Goal: Task Accomplishment & Management: Use online tool/utility

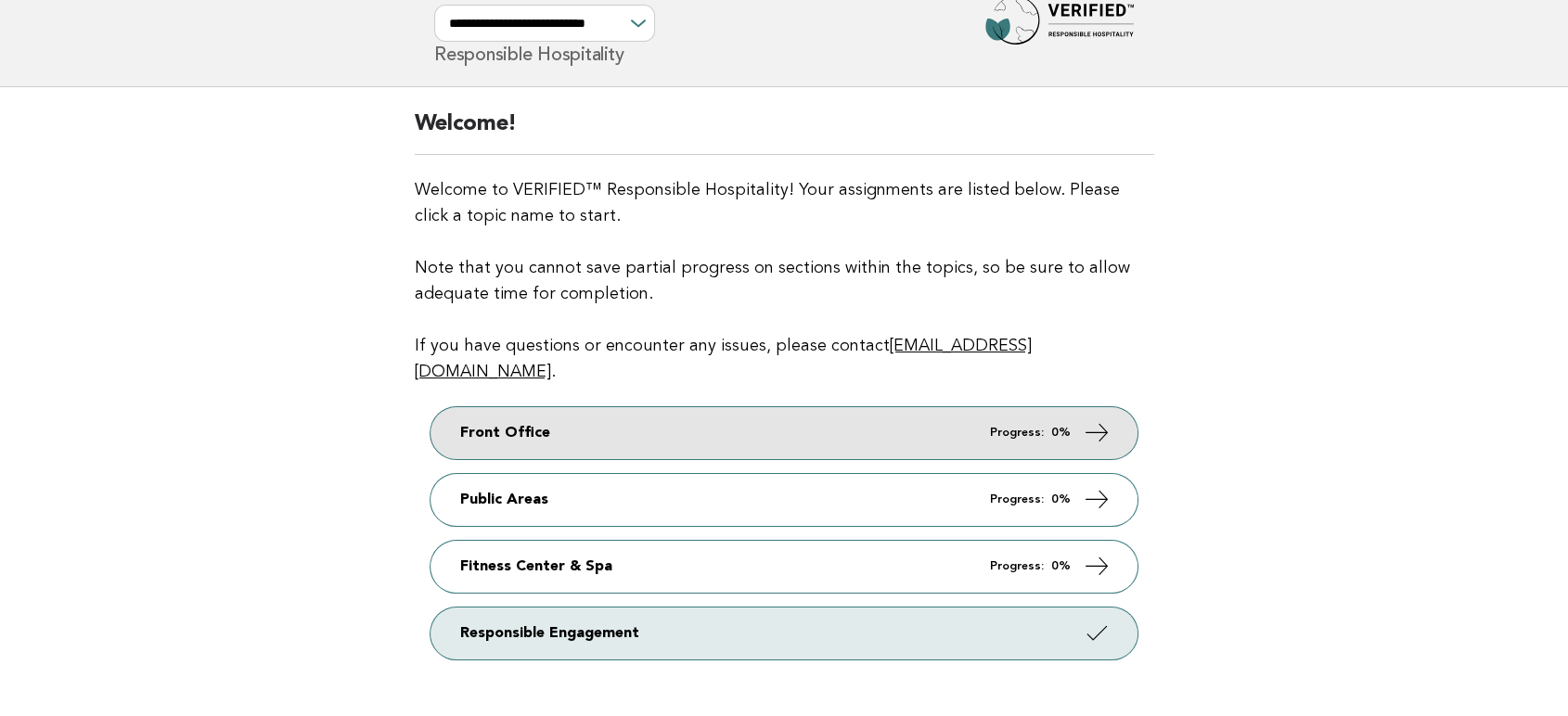
scroll to position [103, 0]
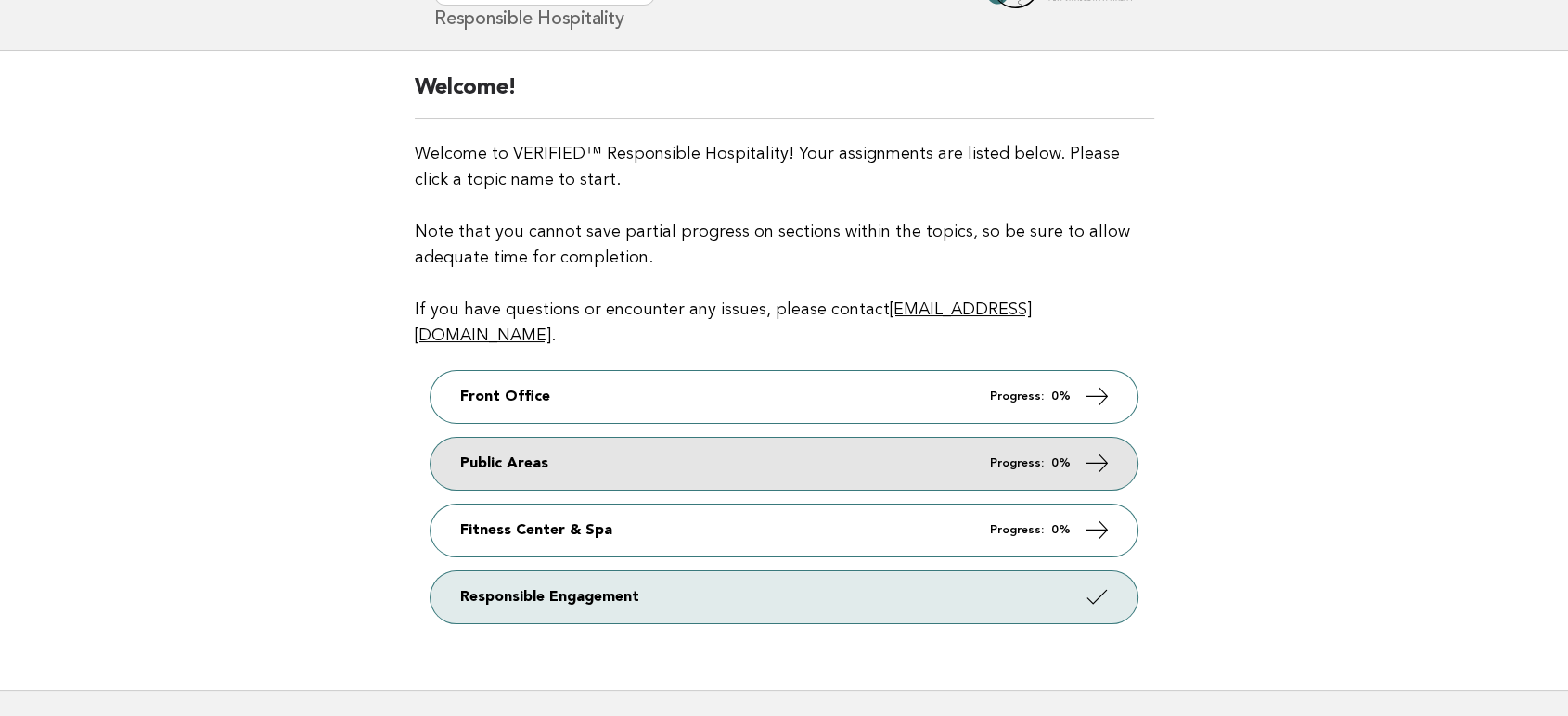
click at [1094, 449] on icon at bounding box center [1097, 463] width 26 height 26
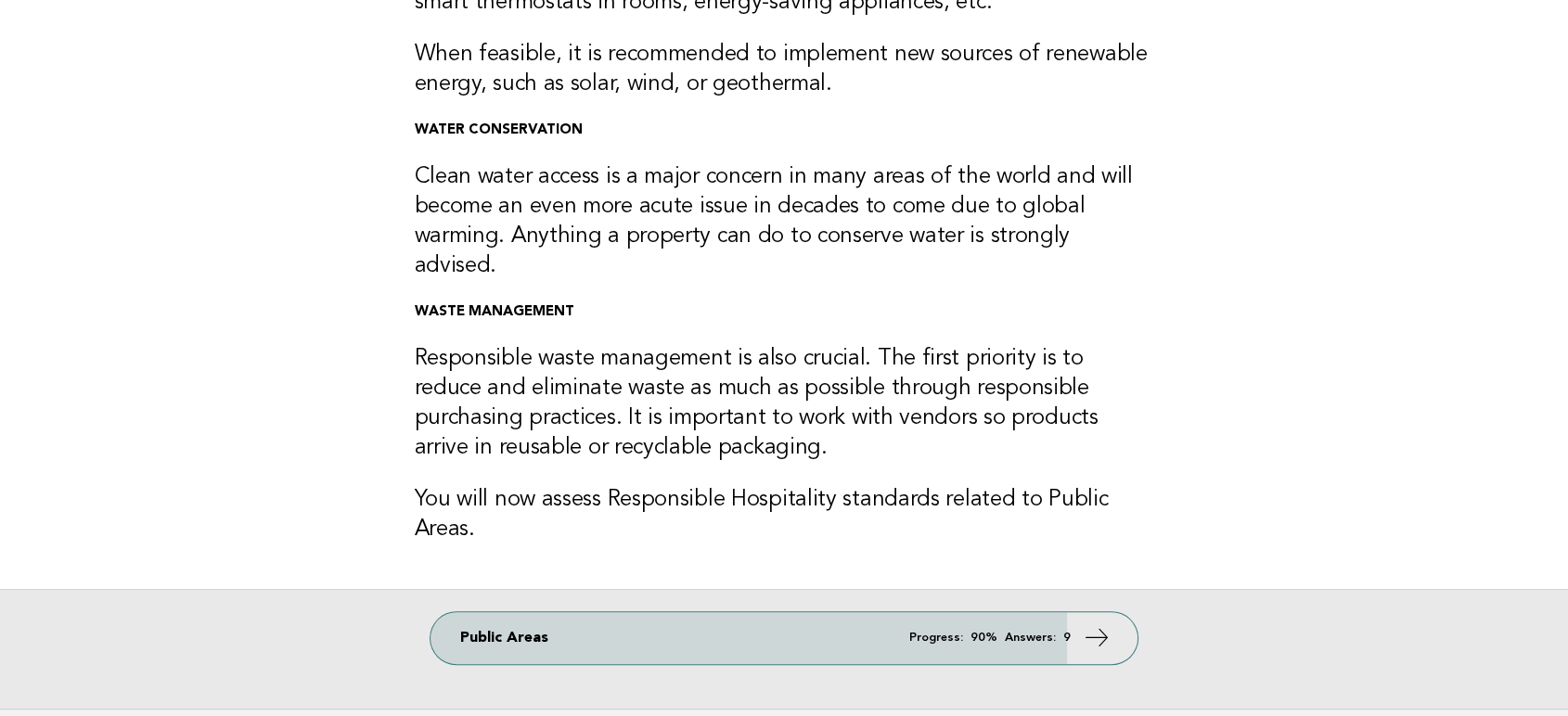
scroll to position [498, 0]
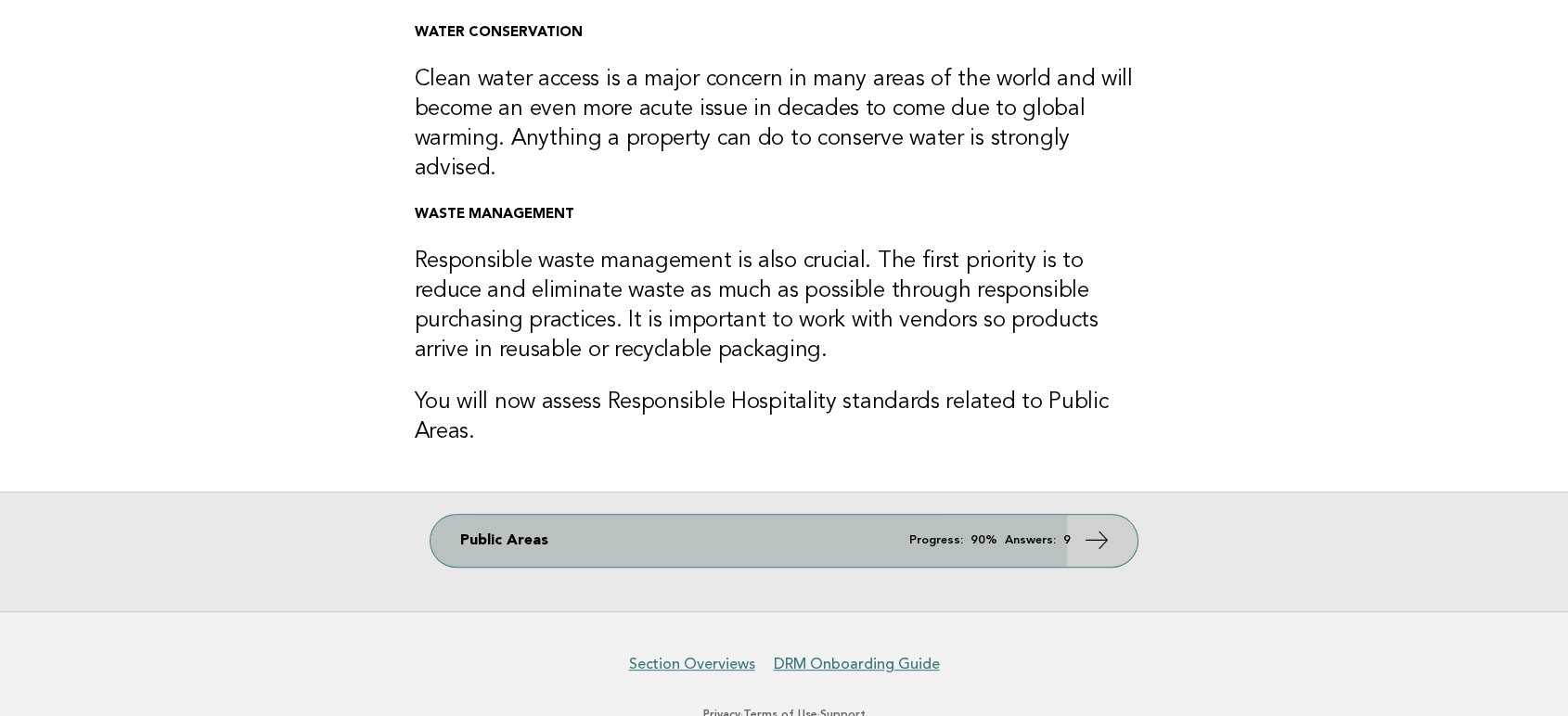
click at [1106, 526] on icon at bounding box center [1097, 539] width 26 height 26
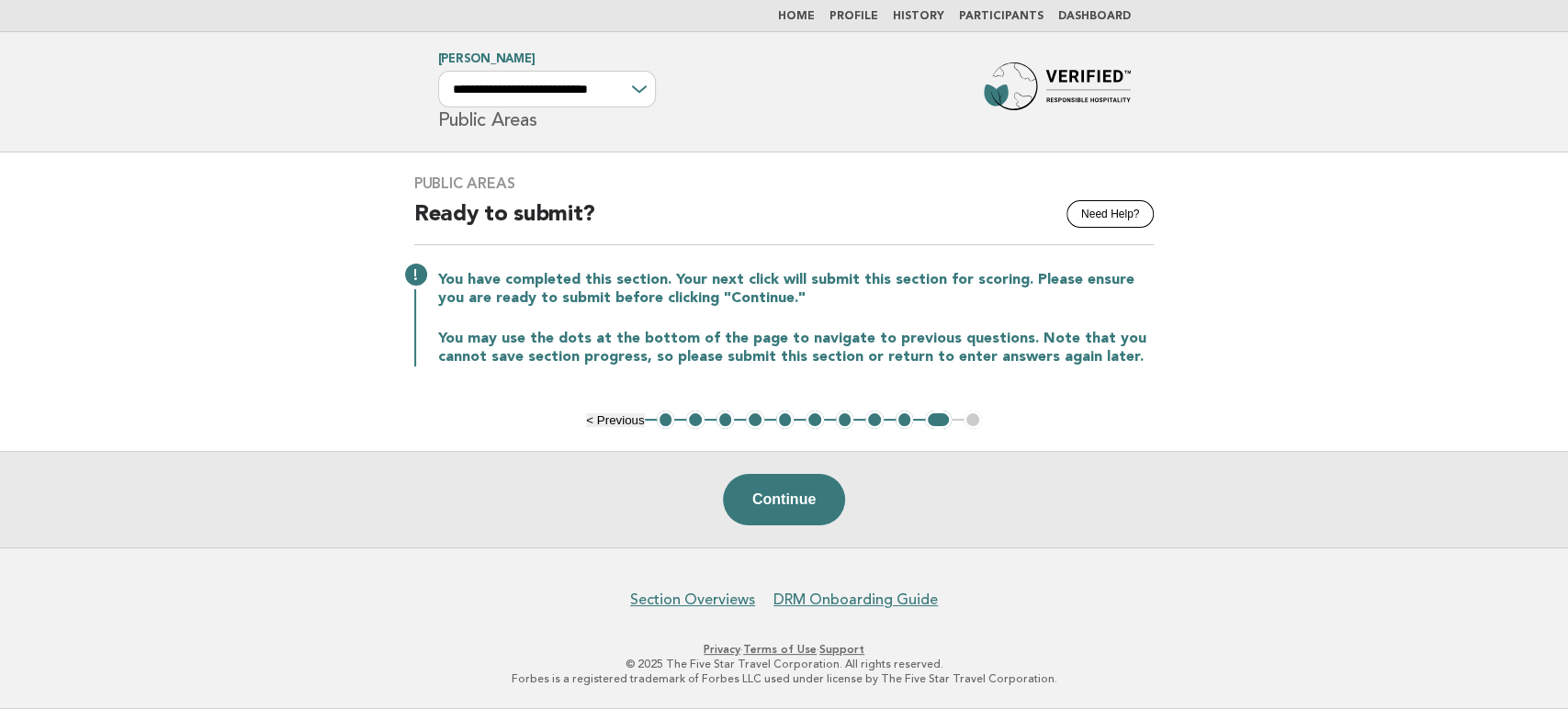
click at [667, 424] on button "1" at bounding box center [667, 421] width 19 height 19
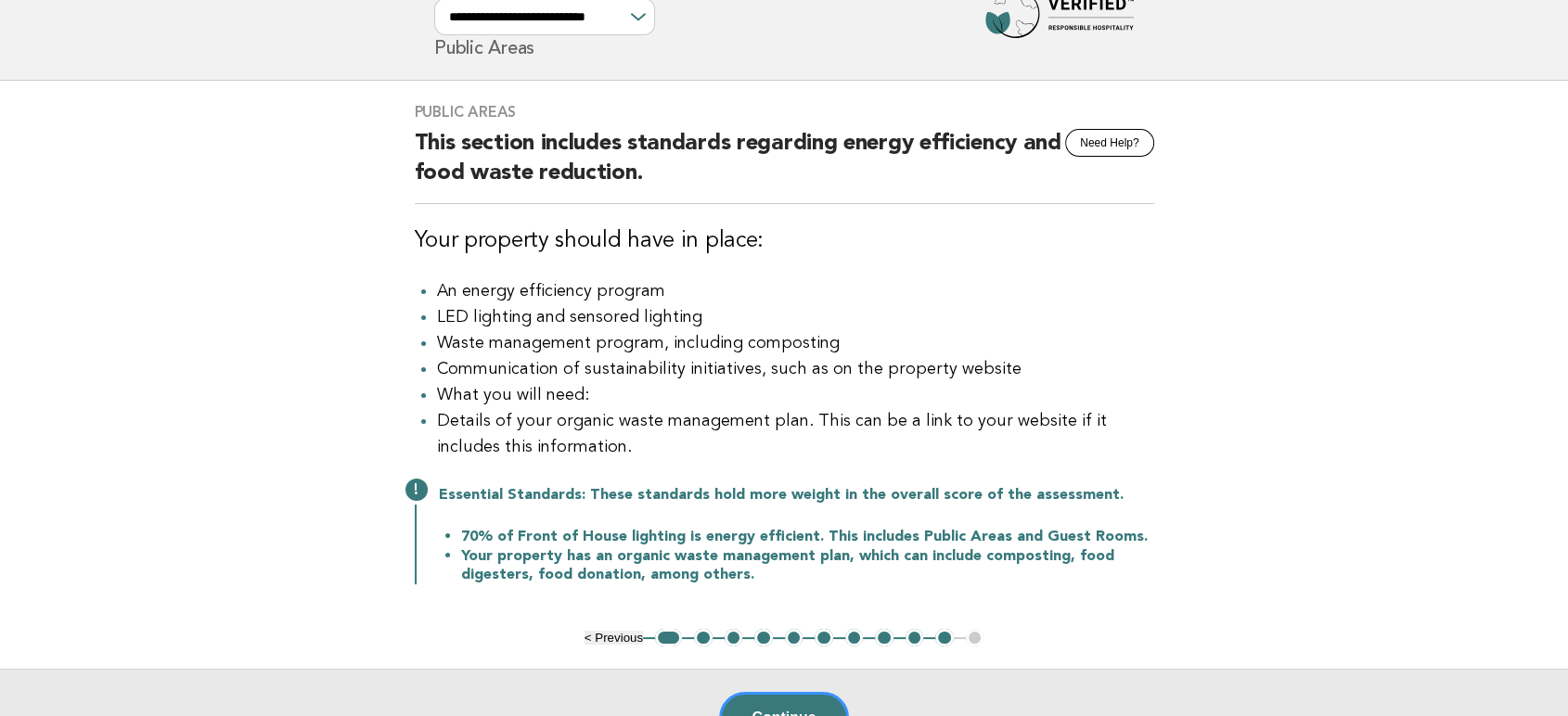
scroll to position [291, 0]
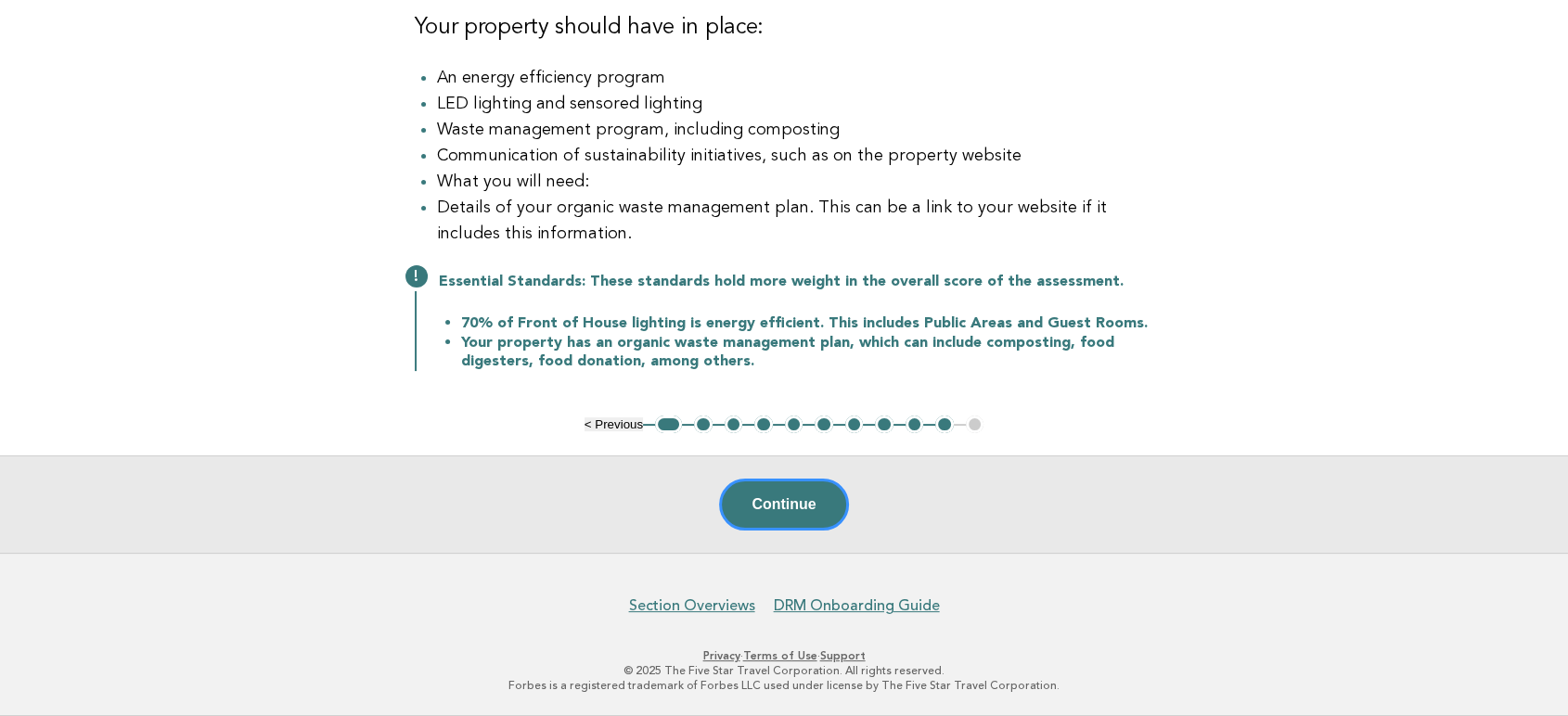
click at [704, 425] on button "2" at bounding box center [704, 426] width 19 height 19
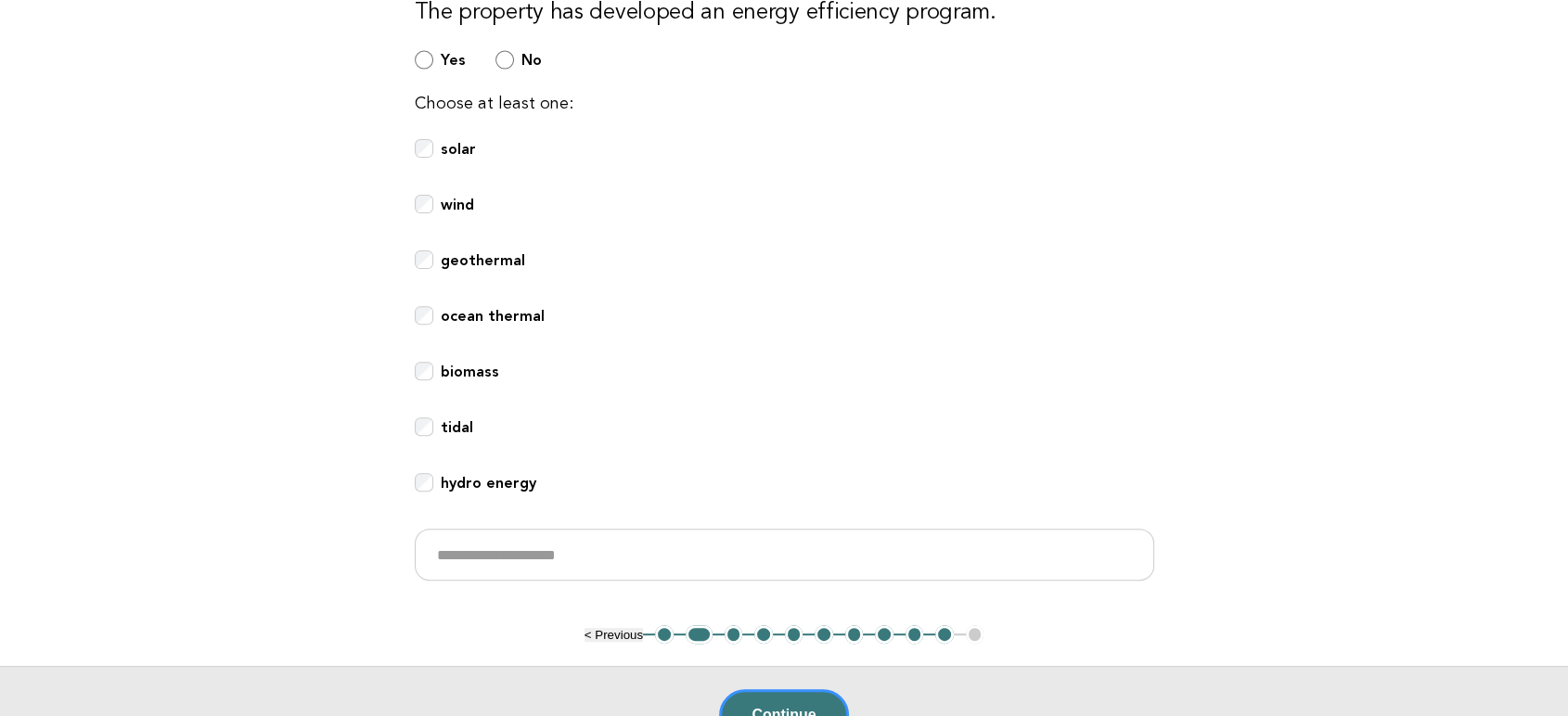
scroll to position [594, 0]
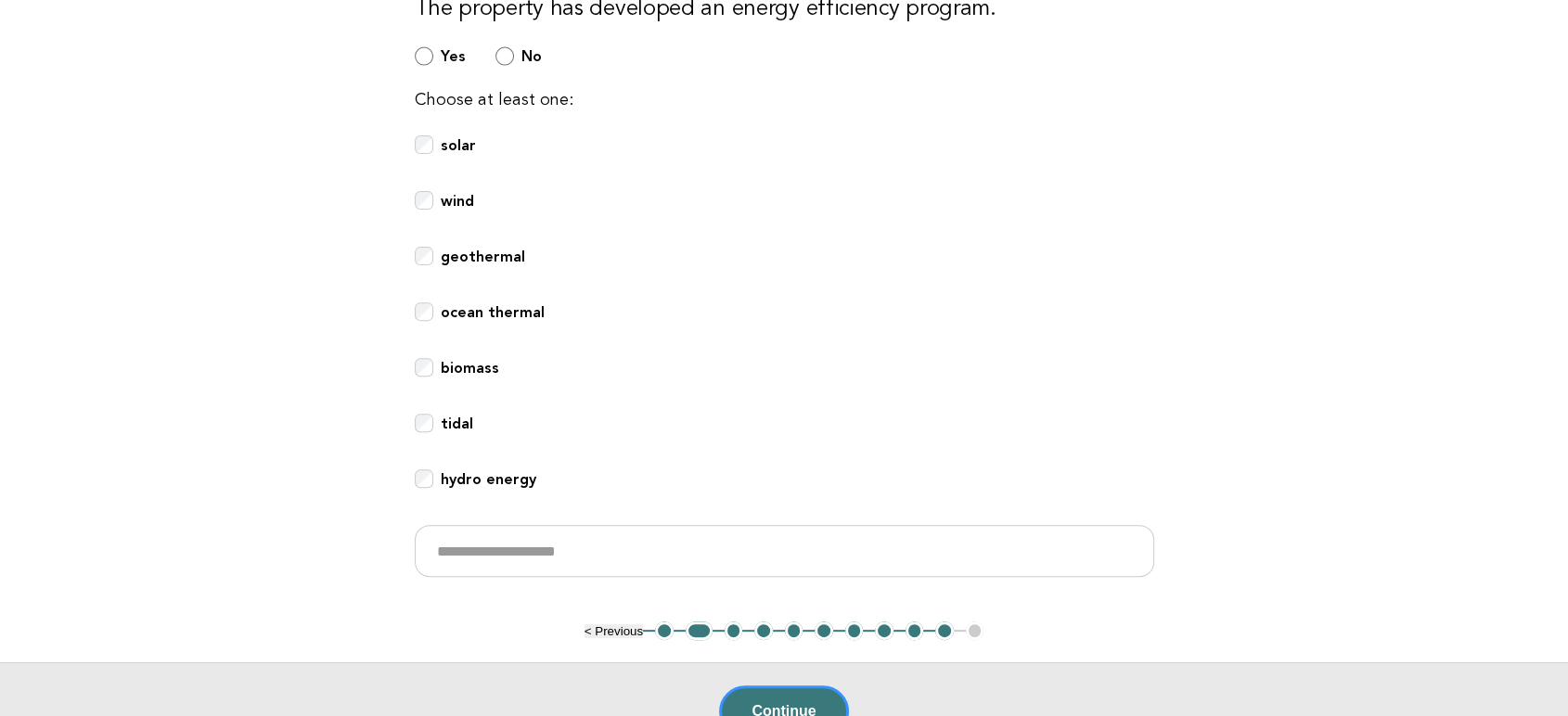
click at [737, 631] on button "3" at bounding box center [734, 631] width 19 height 19
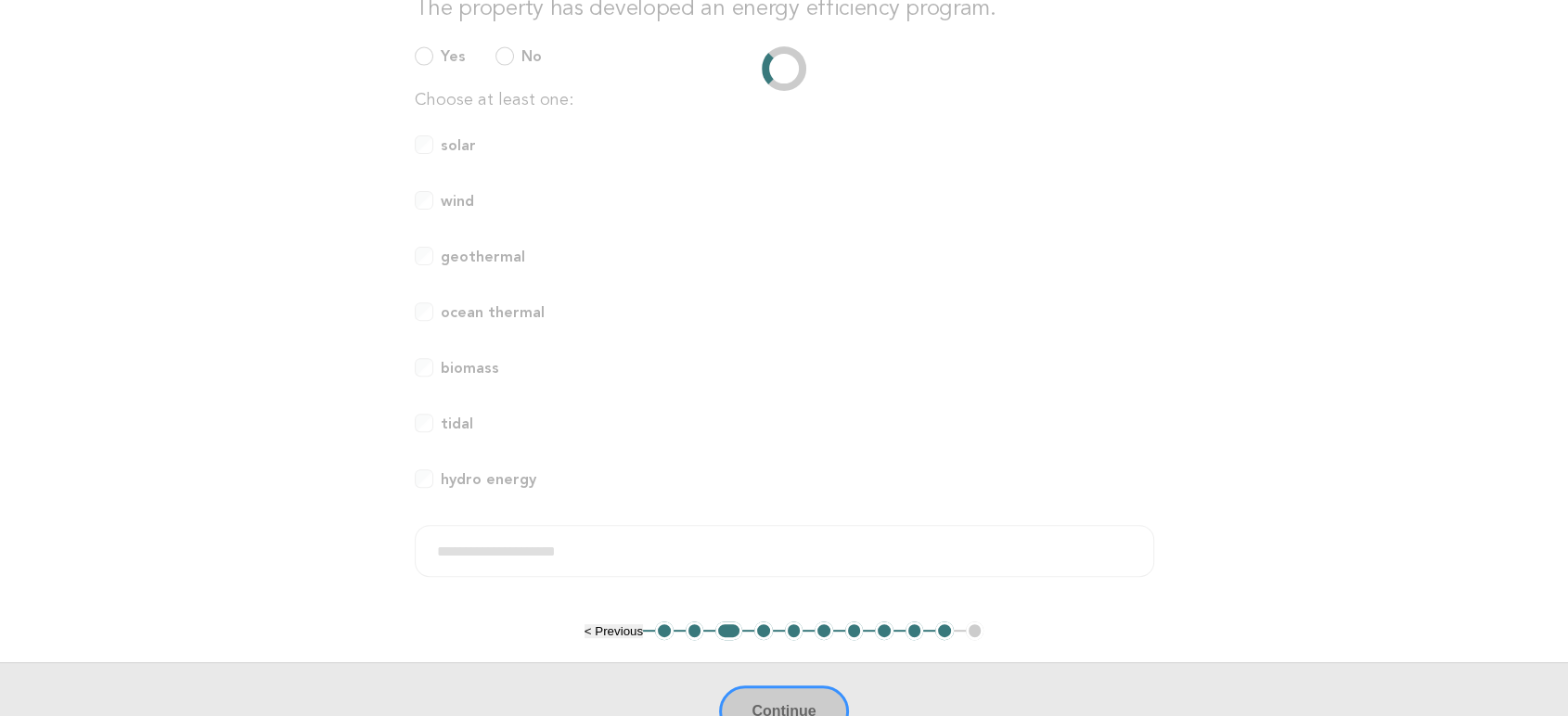
scroll to position [217, 0]
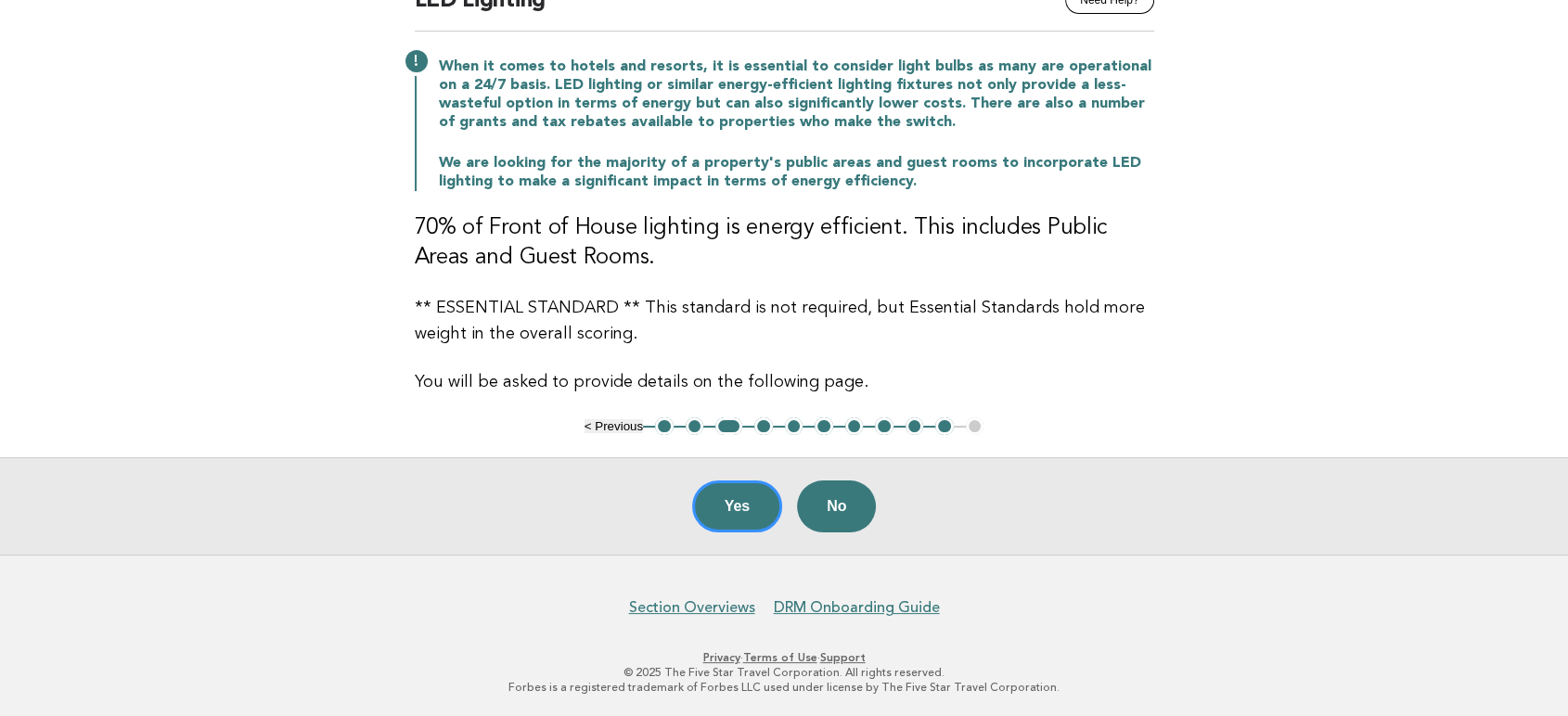
click at [771, 427] on button "4" at bounding box center [764, 428] width 19 height 19
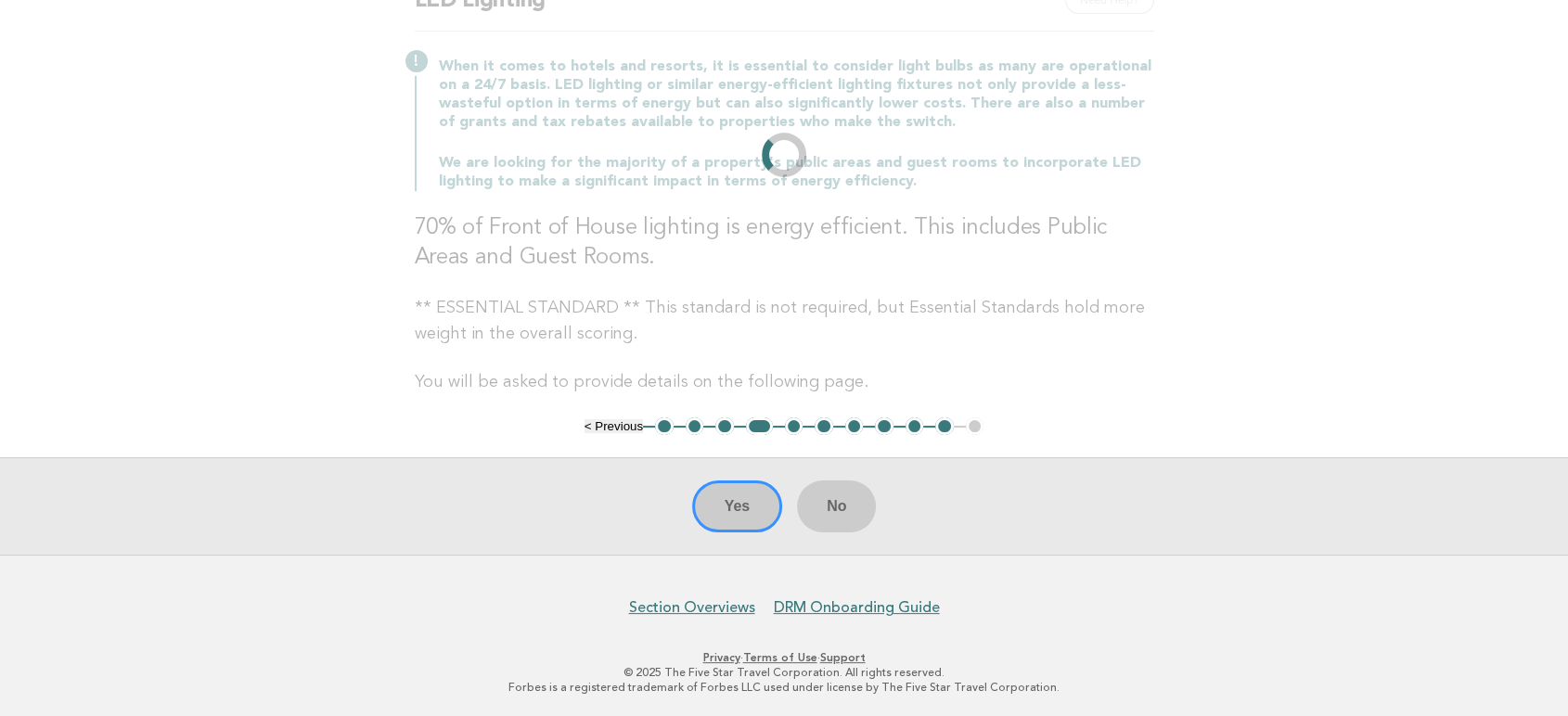
scroll to position [0, 0]
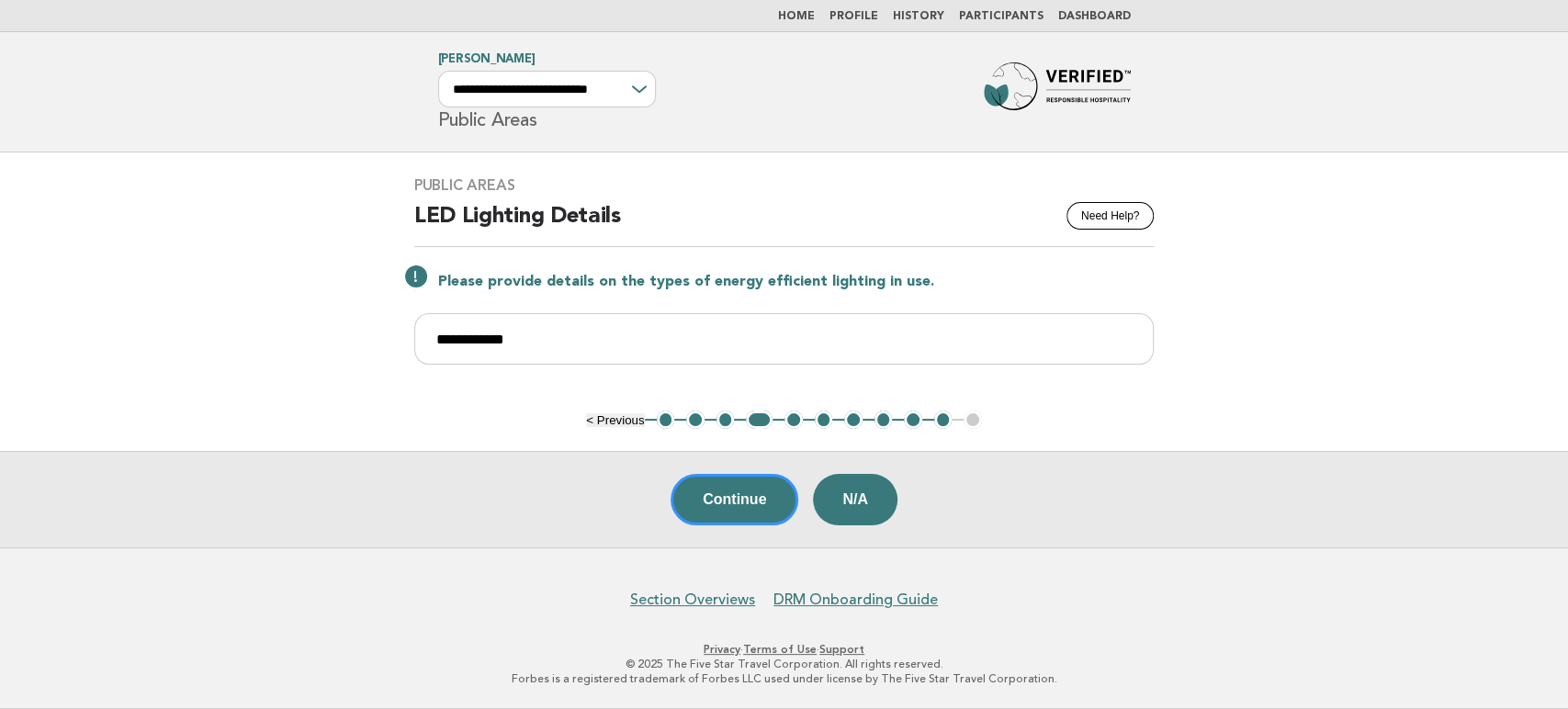
click at [796, 421] on button "5" at bounding box center [794, 421] width 19 height 19
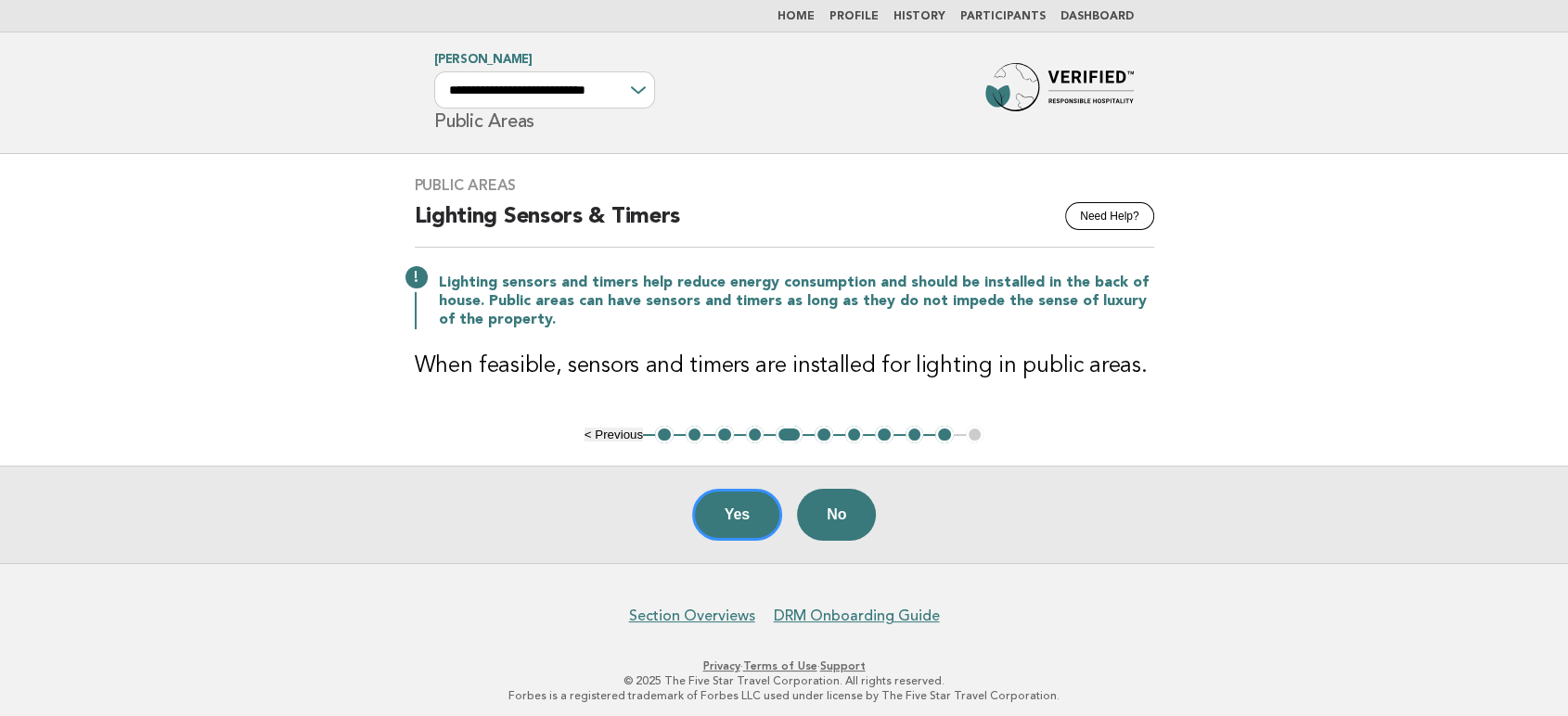
click at [818, 431] on button "6" at bounding box center [824, 435] width 19 height 19
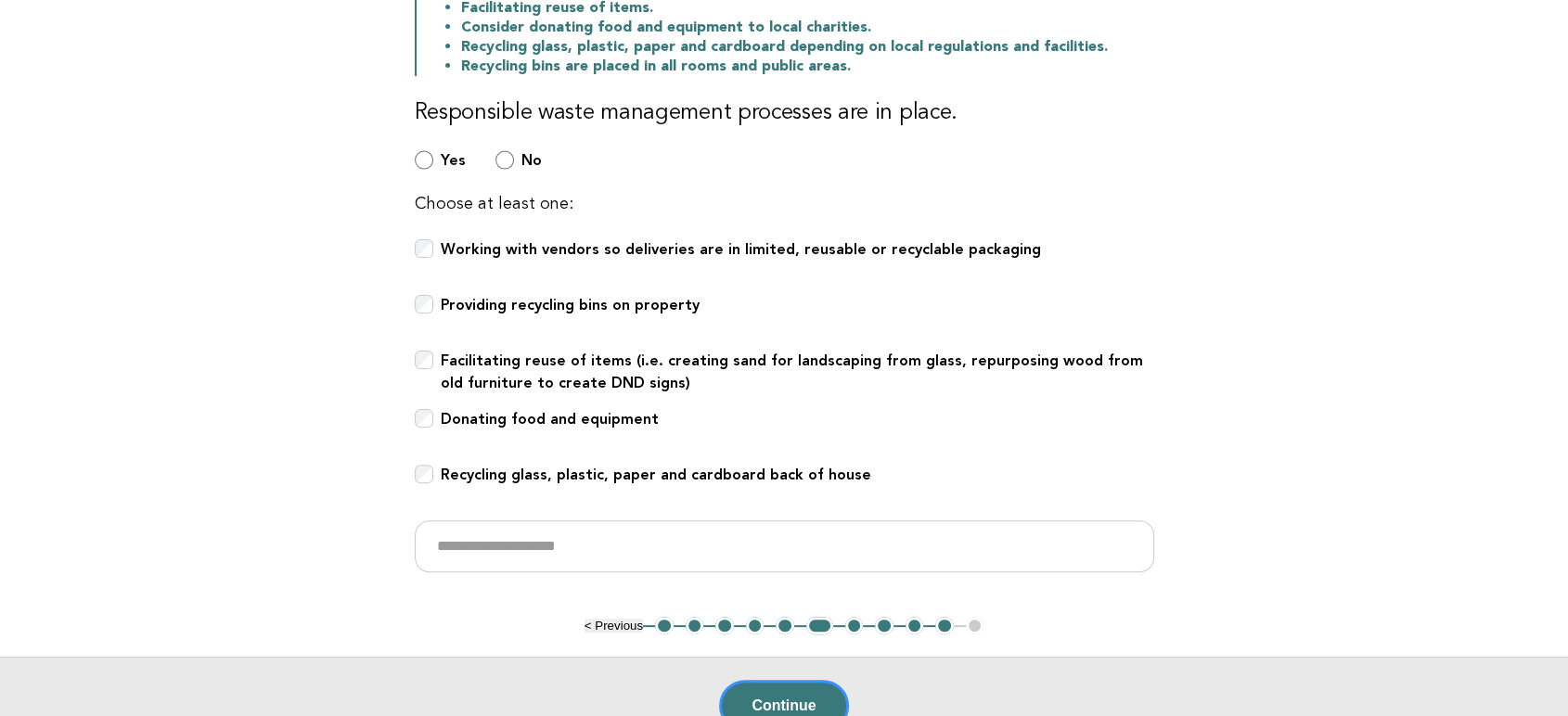
scroll to position [531, 0]
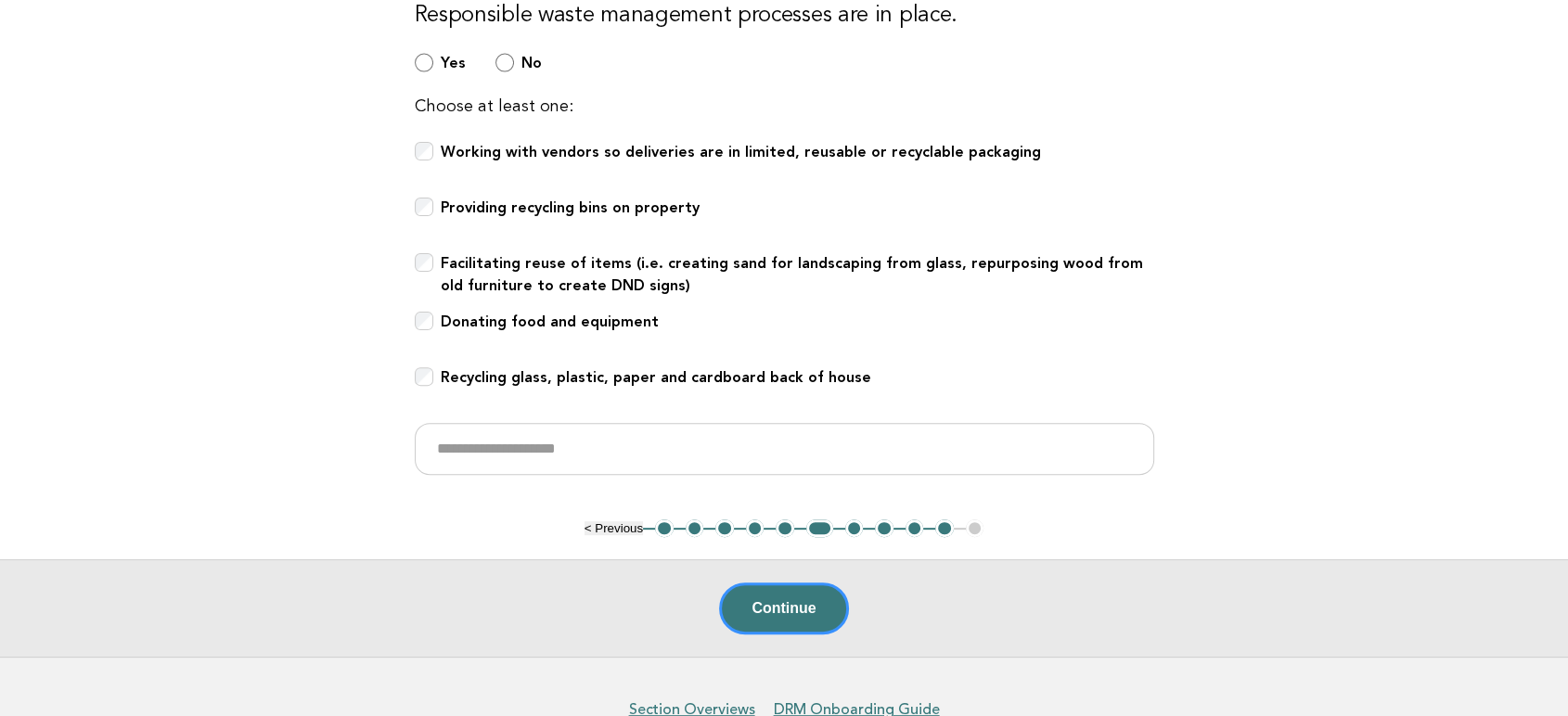
click at [851, 525] on button "7" at bounding box center [855, 529] width 19 height 19
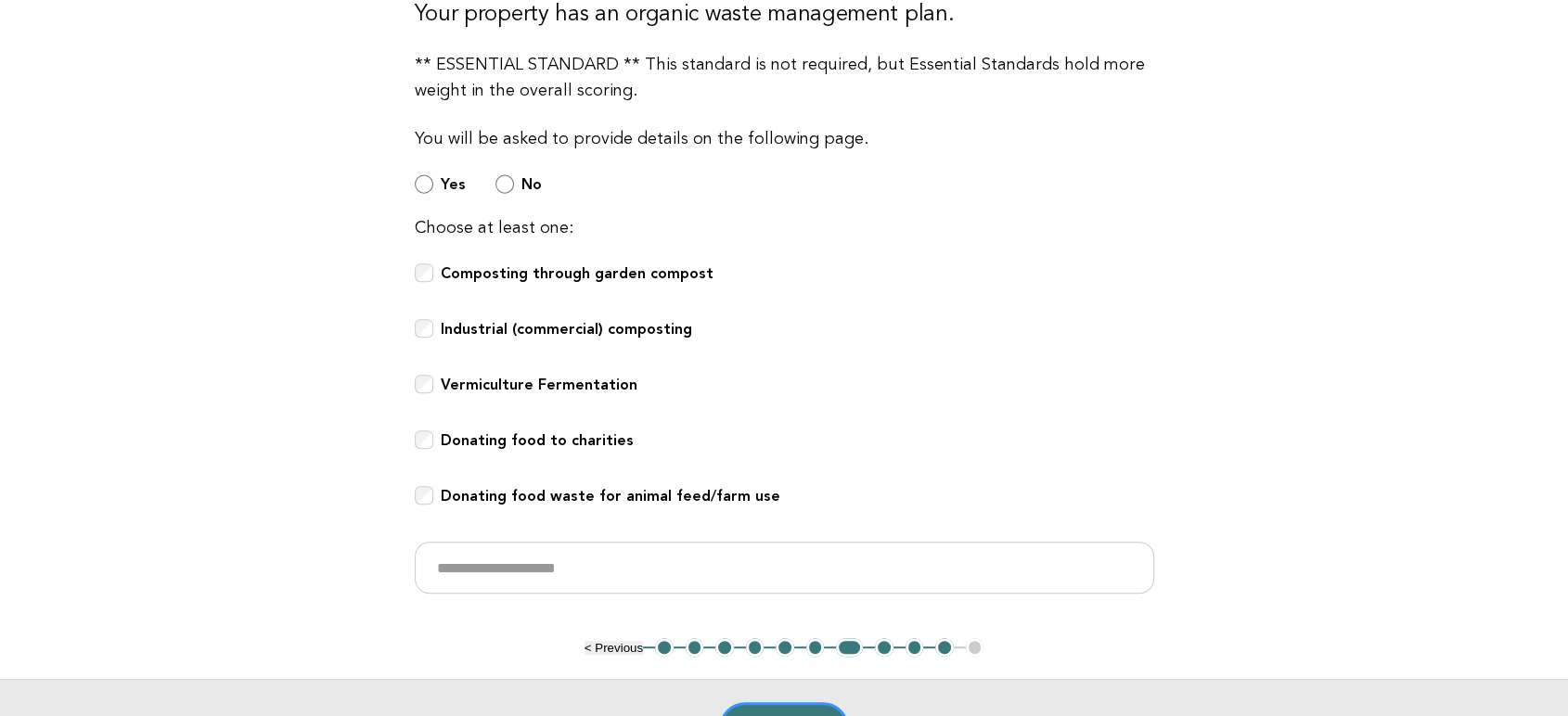
scroll to position [737, 0]
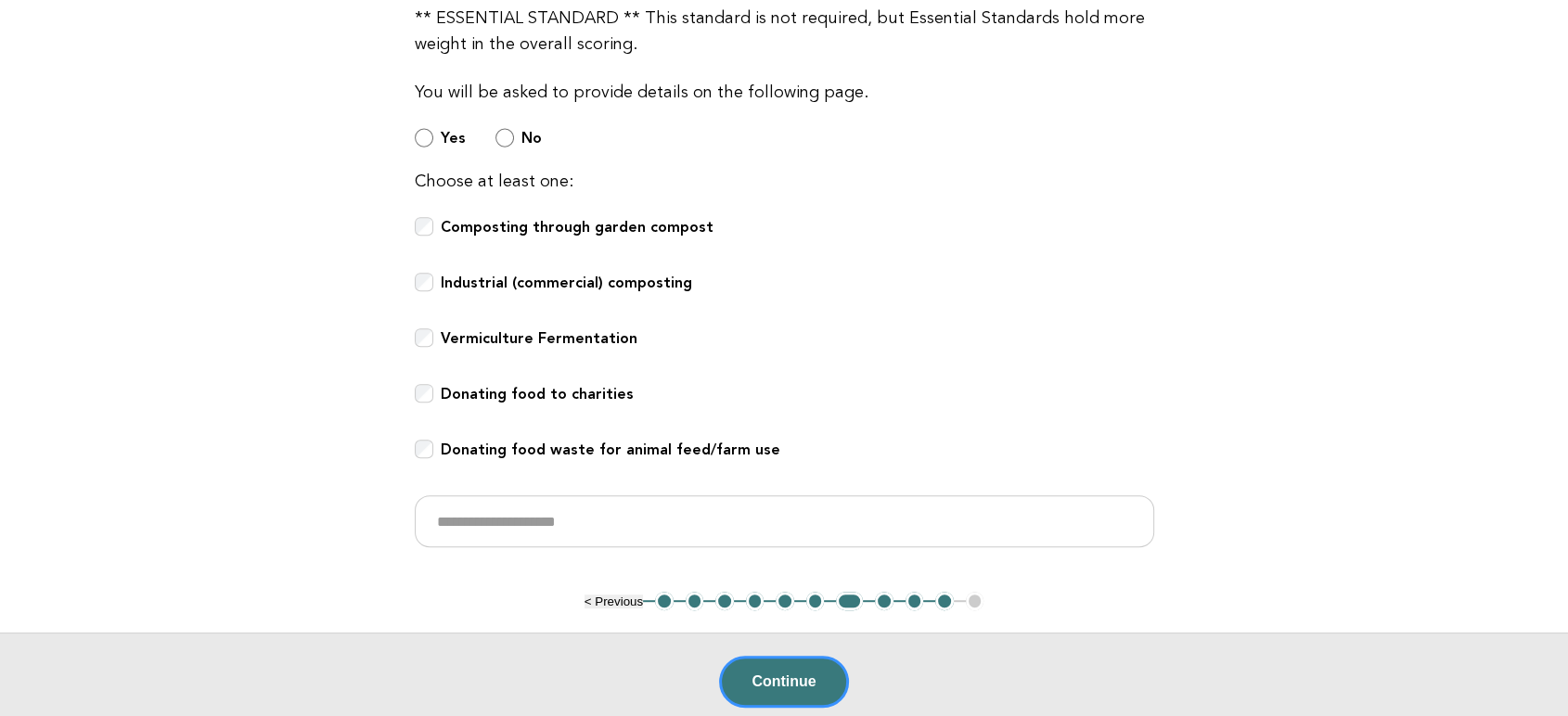
click at [881, 603] on button "8" at bounding box center [884, 602] width 19 height 19
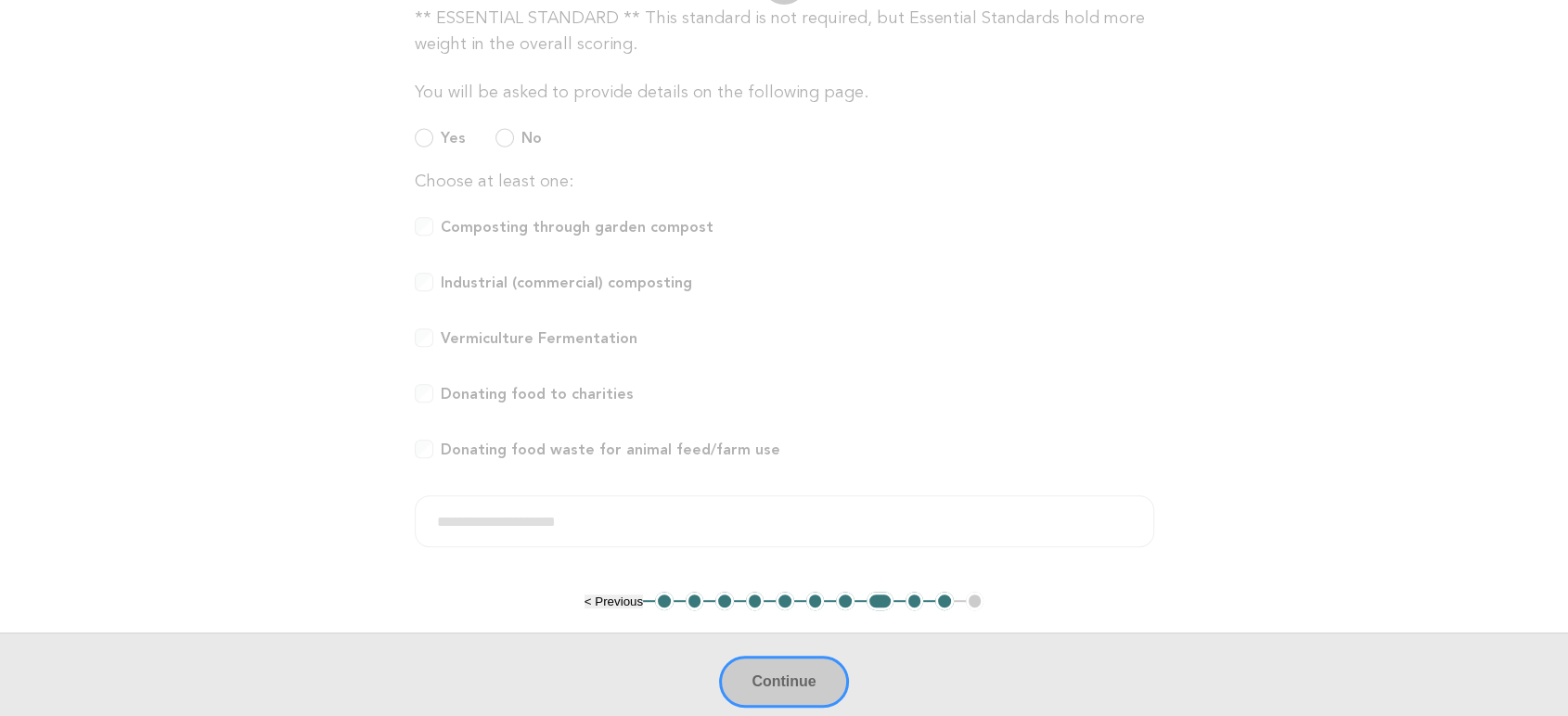
scroll to position [13, 0]
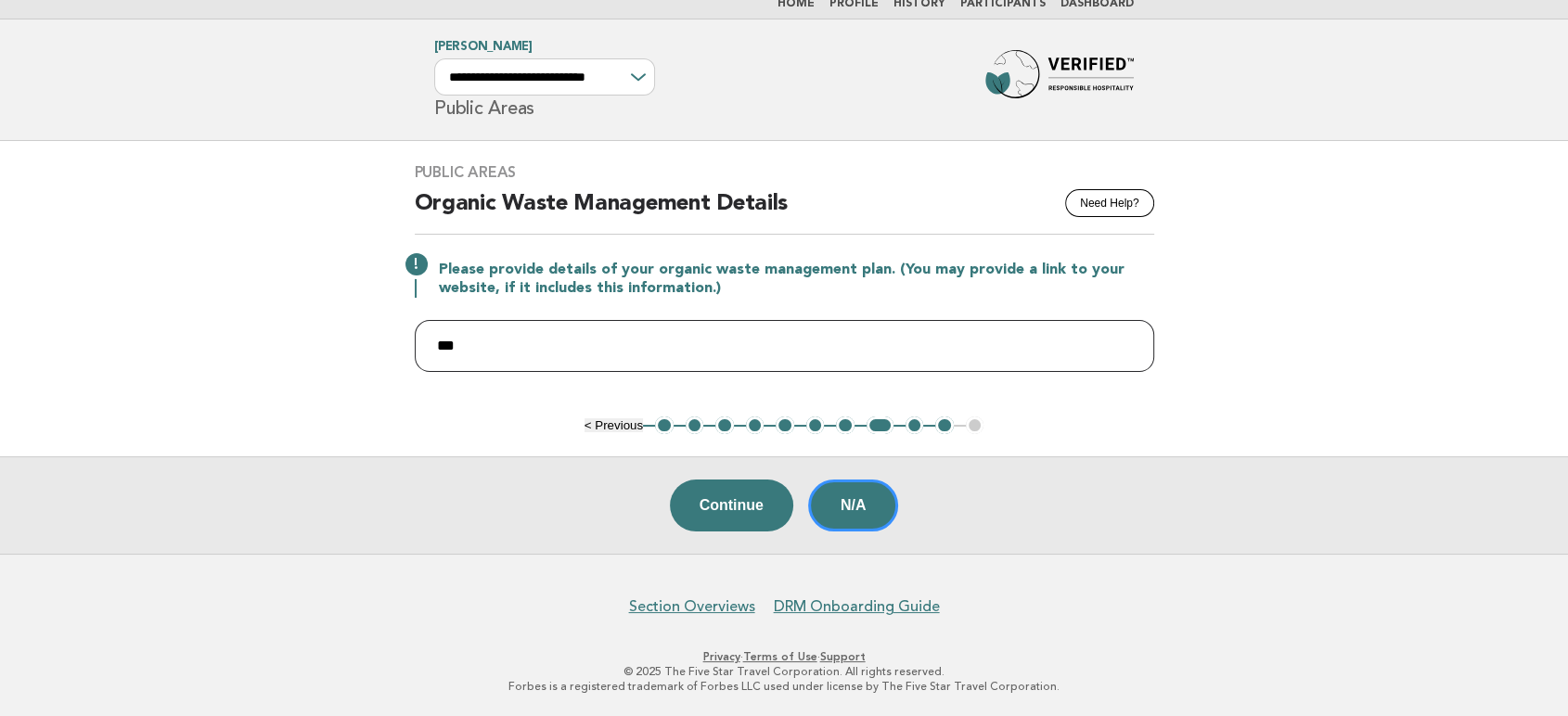
drag, startPoint x: 467, startPoint y: 340, endPoint x: 380, endPoint y: 340, distance: 87.0
click at [380, 340] on main "Public Areas Need Help? Organic Waste Management Details Please provide details…" at bounding box center [784, 348] width 1568 height 414
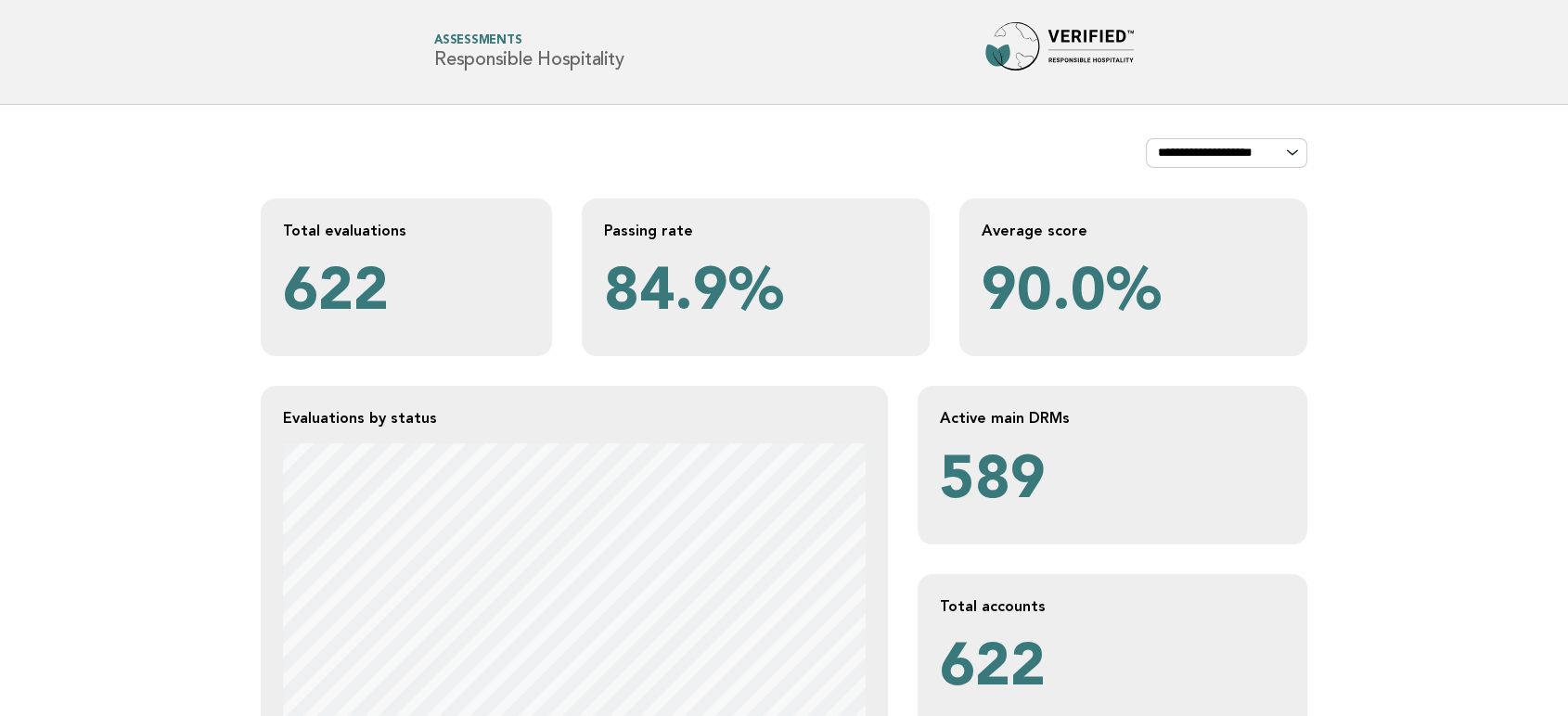
drag, startPoint x: 371, startPoint y: 61, endPoint x: 457, endPoint y: 74, distance: 87.0
click at [400, 66] on header "Forbes Travel Guide Assessments Responsible Hospitality" at bounding box center [784, 52] width 1568 height 105
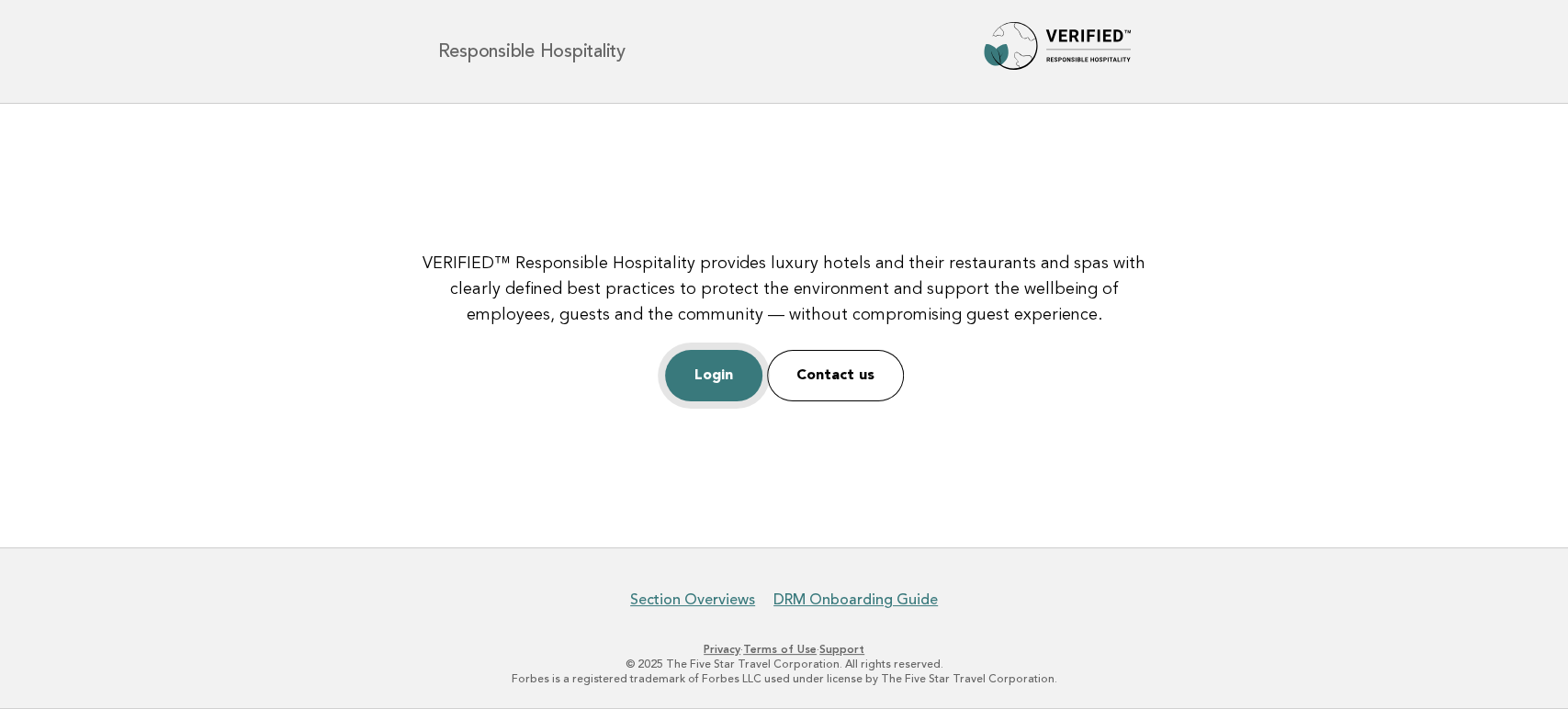
click at [697, 380] on link "Login" at bounding box center [713, 376] width 97 height 52
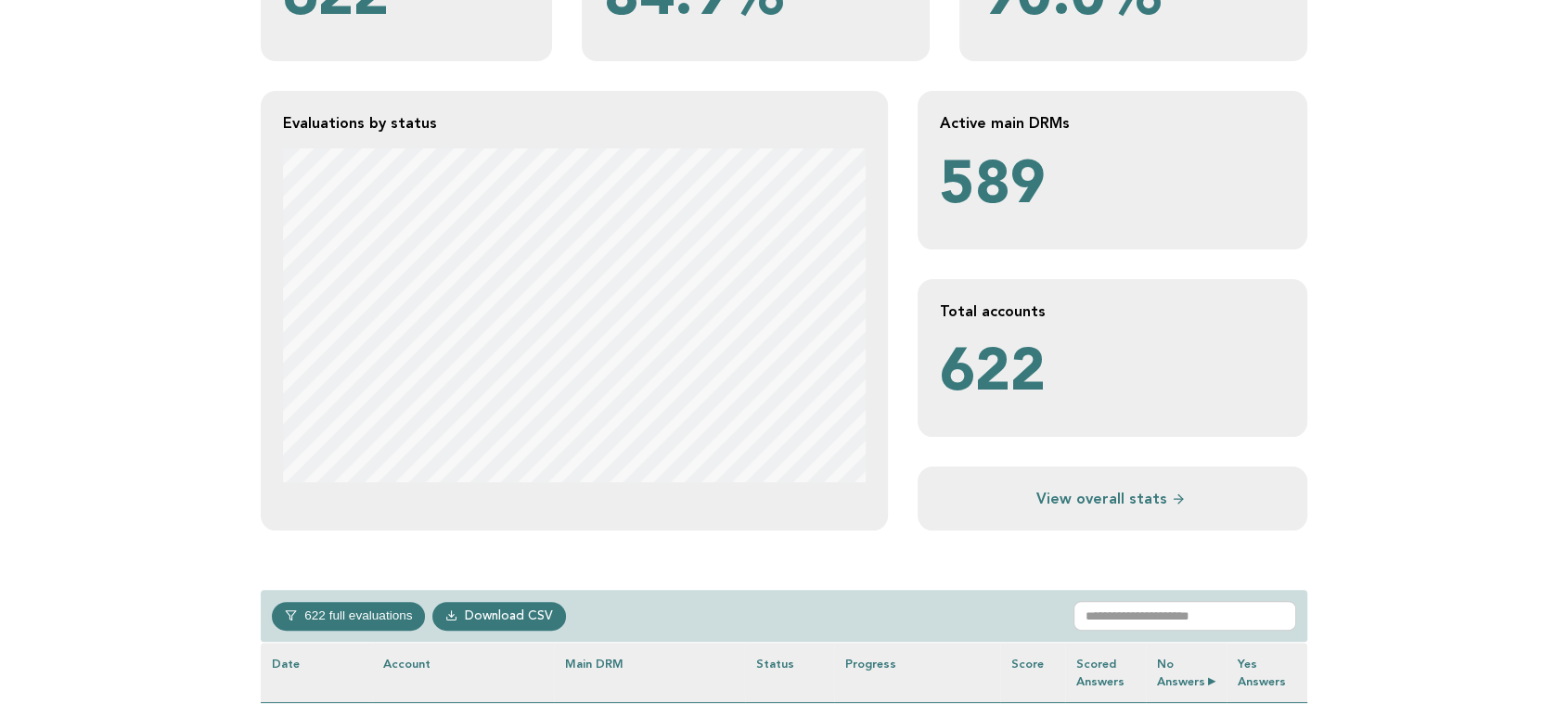
scroll to position [309, 0]
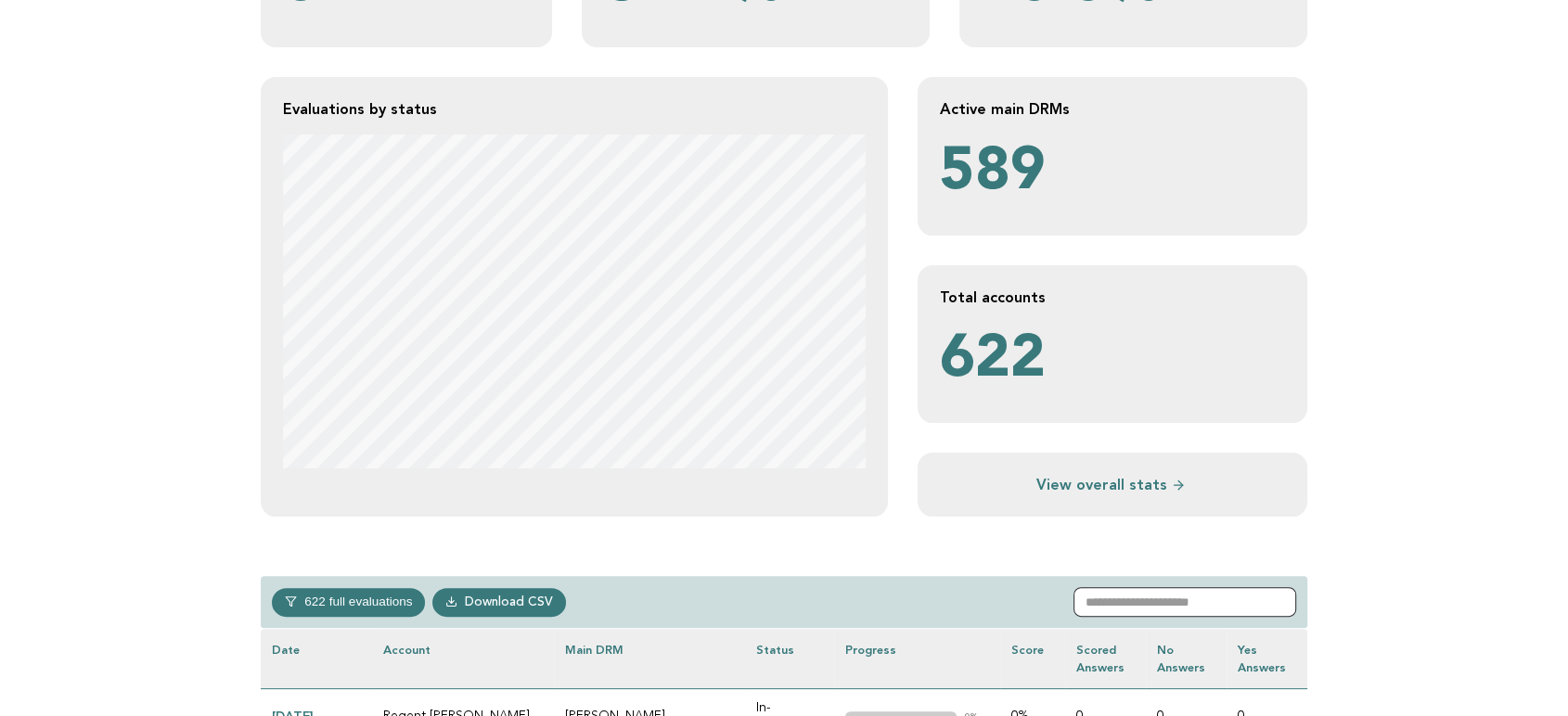
click at [1203, 611] on input "text" at bounding box center [1184, 602] width 222 height 29
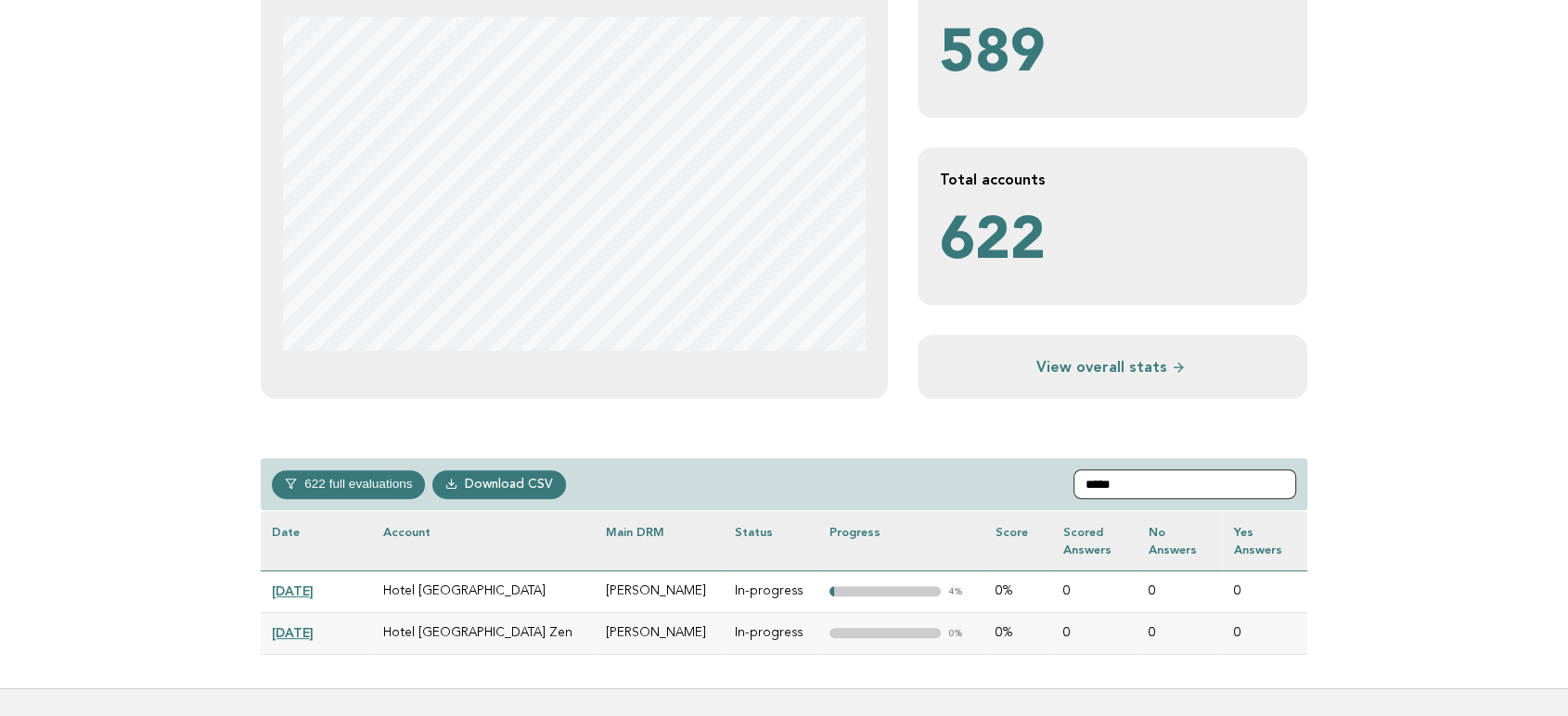
scroll to position [515, 0]
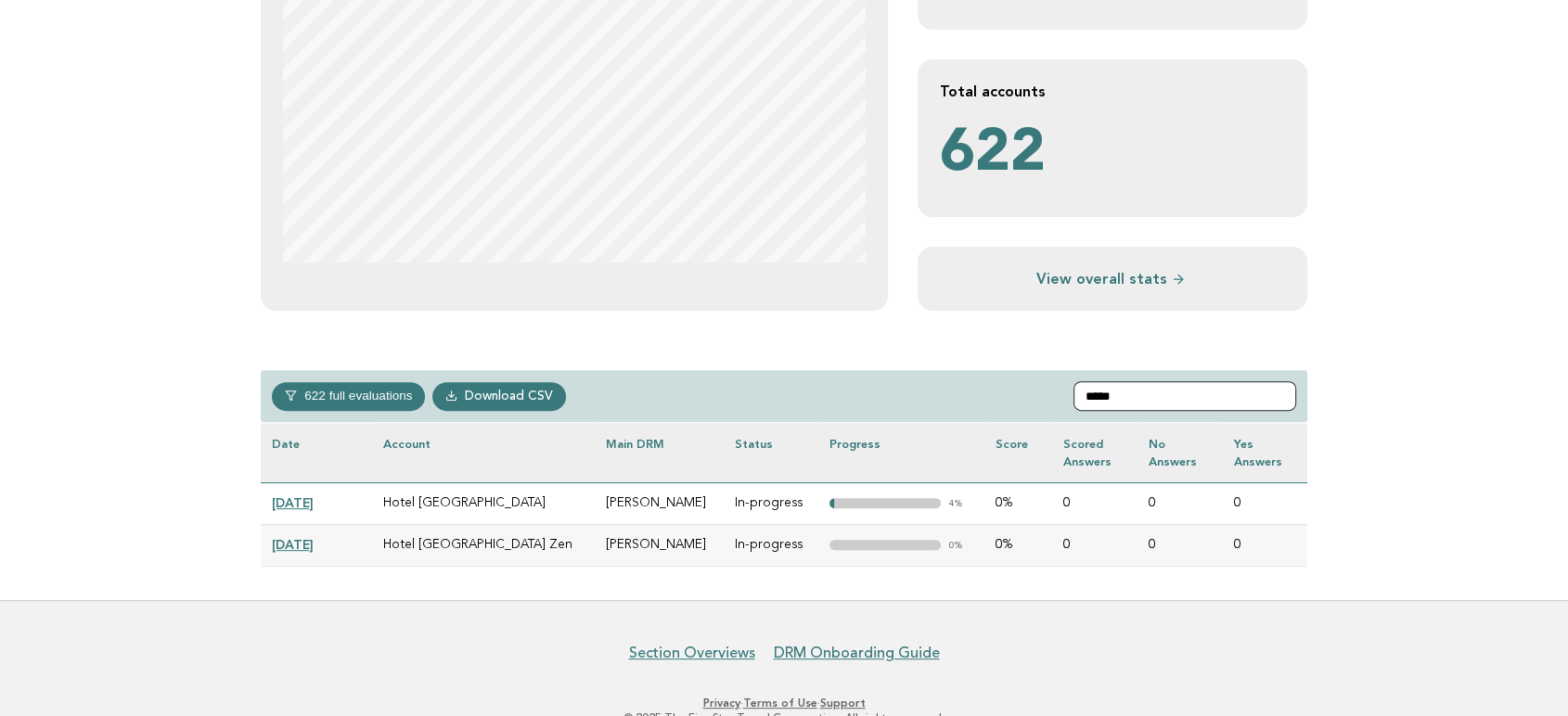
type input "*****"
click at [314, 499] on link "[DATE]" at bounding box center [292, 503] width 42 height 15
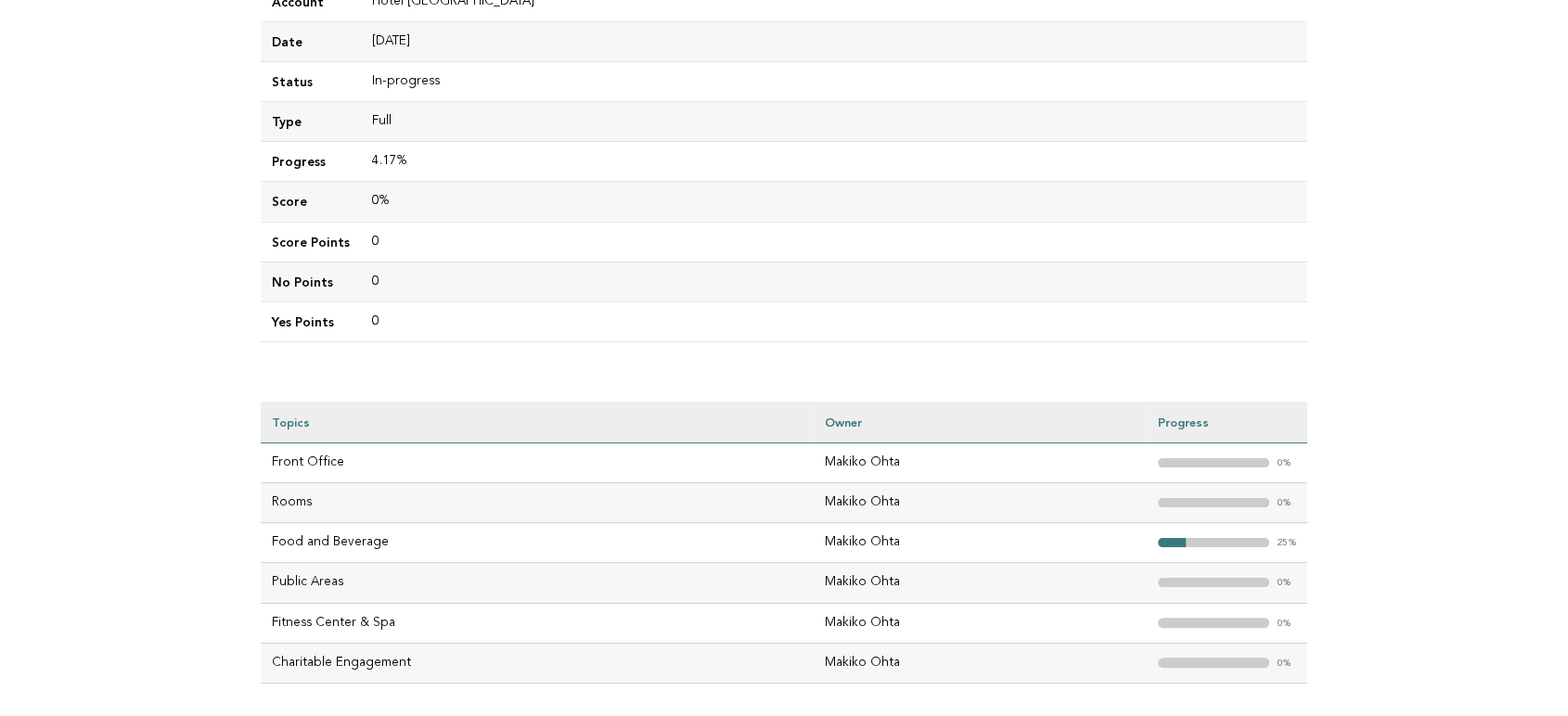
scroll to position [309, 0]
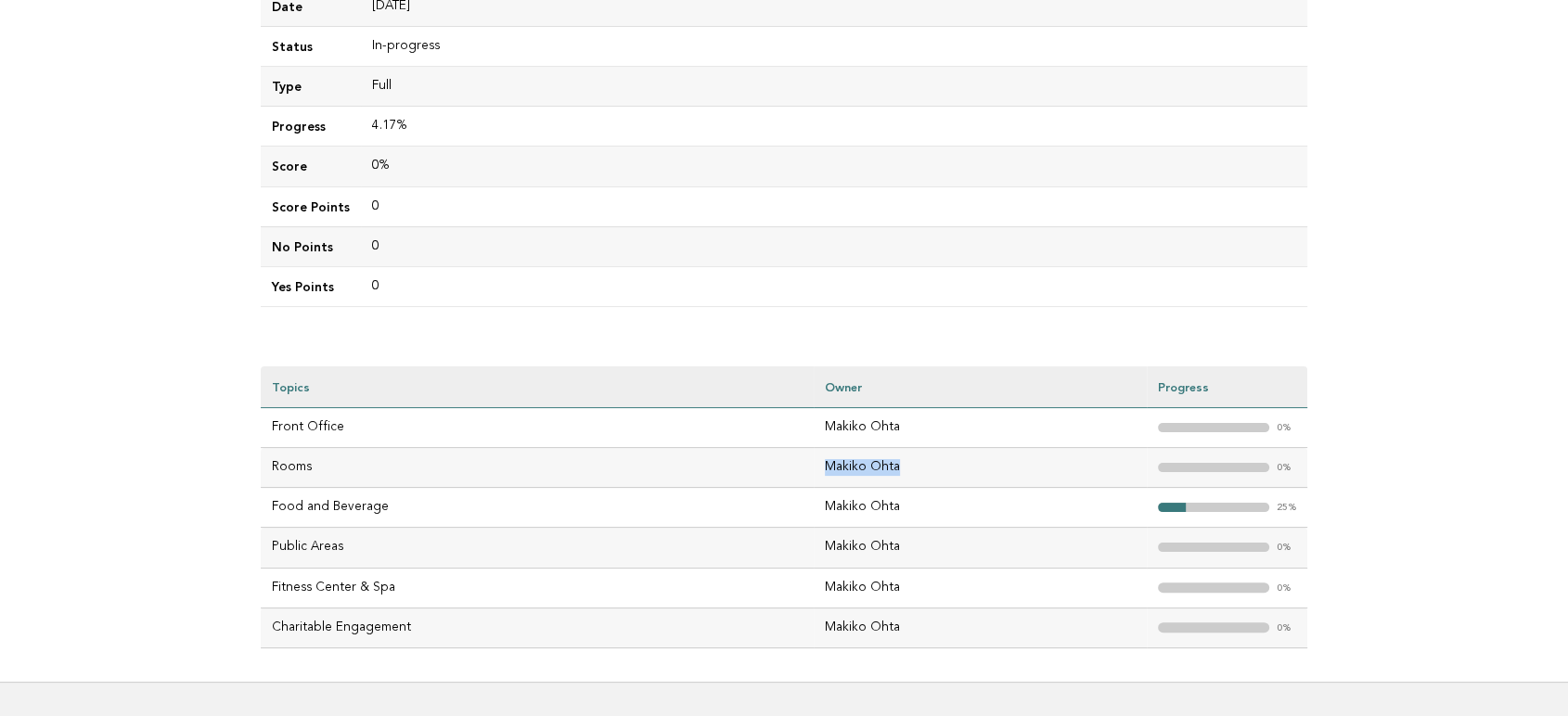
drag, startPoint x: 923, startPoint y: 469, endPoint x: 821, endPoint y: 466, distance: 102.0
click at [821, 466] on td "Makiko Ohta" at bounding box center [981, 468] width 333 height 40
copy td "Makiko Ohta"
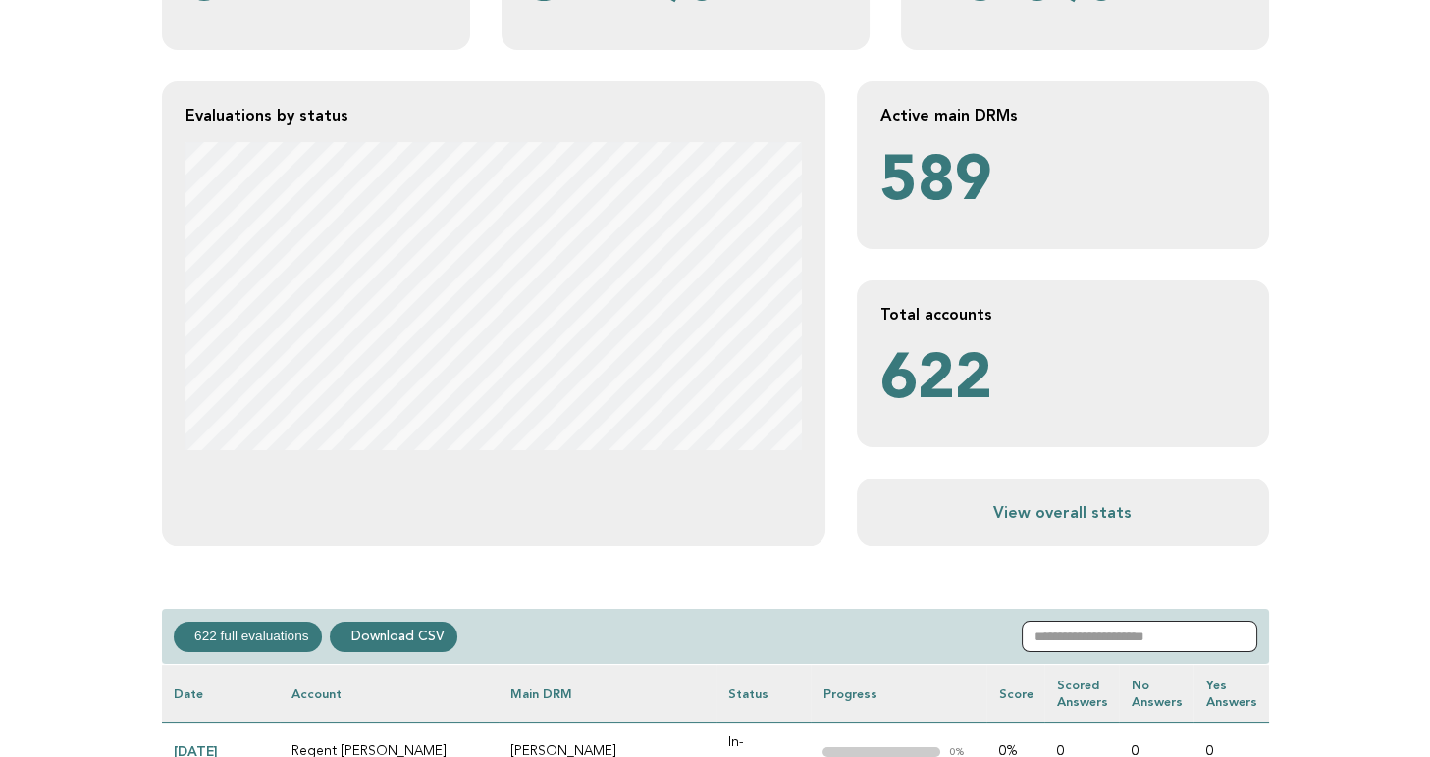
click at [1117, 626] on input "text" at bounding box center [1138, 636] width 235 height 31
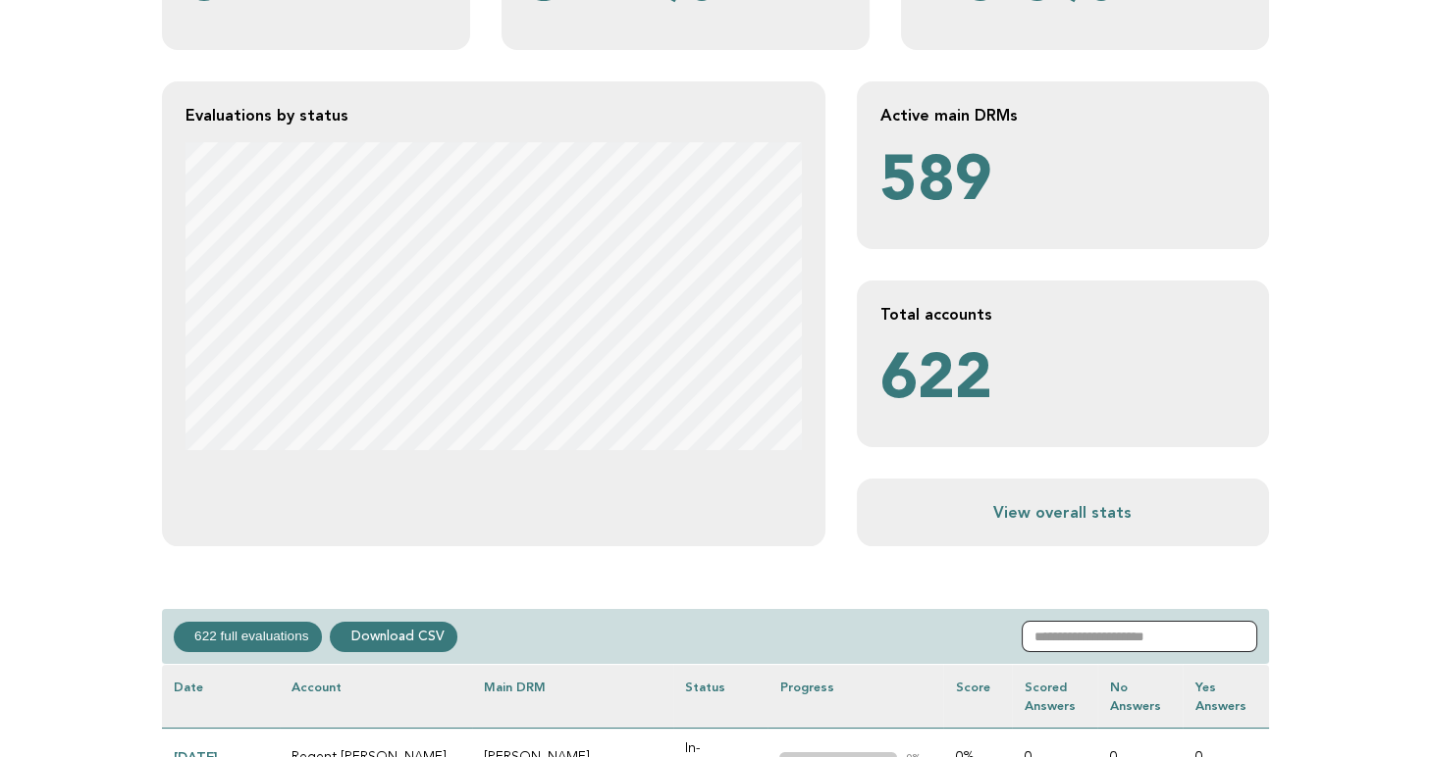
scroll to position [327, 0]
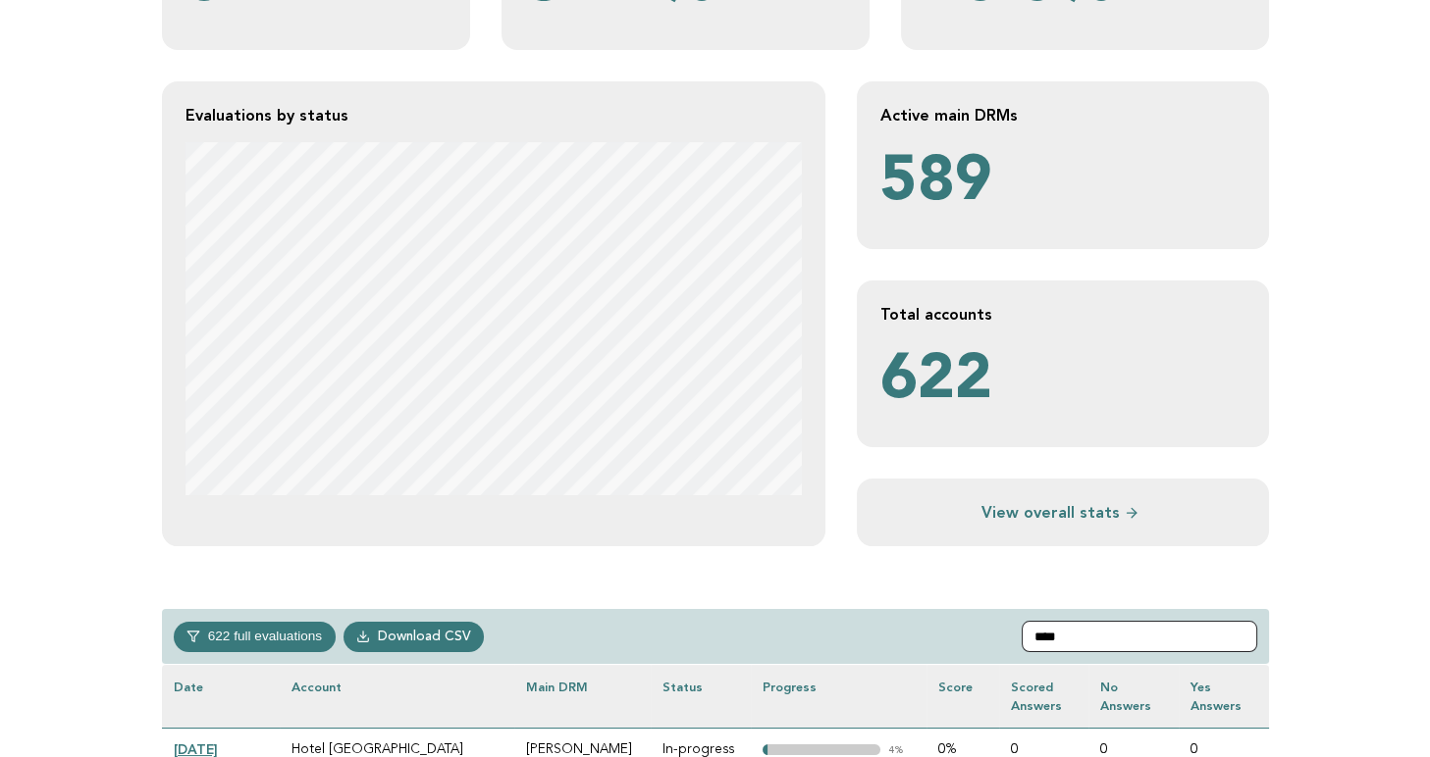
type input "*****"
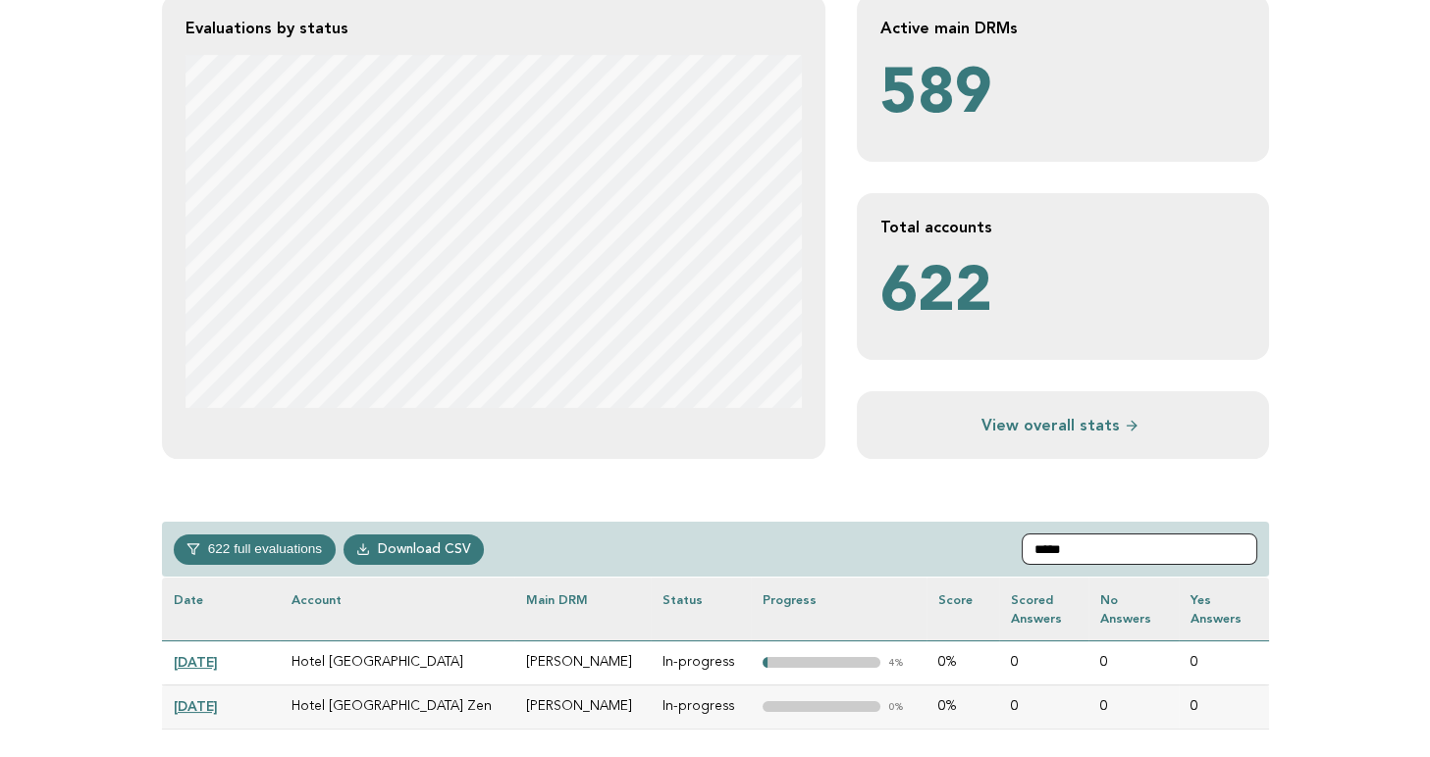
scroll to position [218, 0]
